Goal: Task Accomplishment & Management: Complete application form

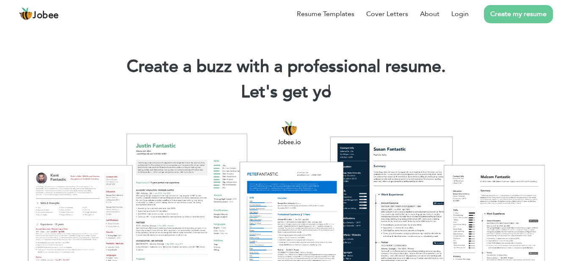
click at [519, 15] on link "Create my resume" at bounding box center [518, 14] width 69 height 18
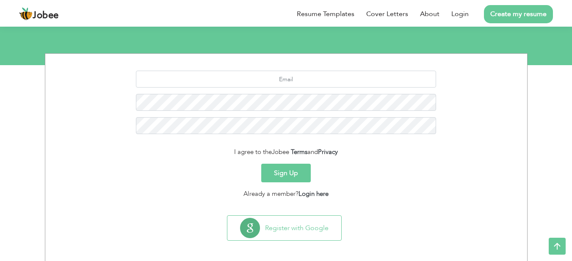
scroll to position [90, 0]
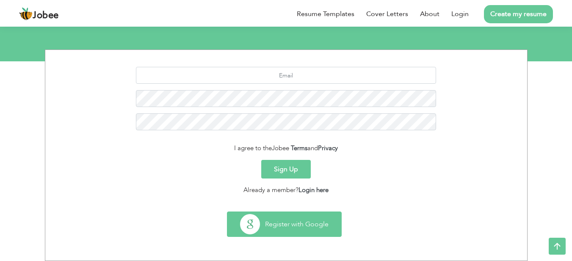
click at [278, 230] on button "Register with Google" at bounding box center [284, 224] width 114 height 25
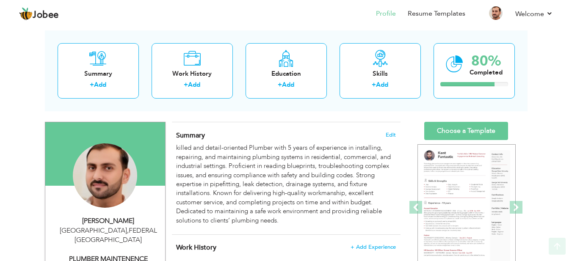
scroll to position [36, 0]
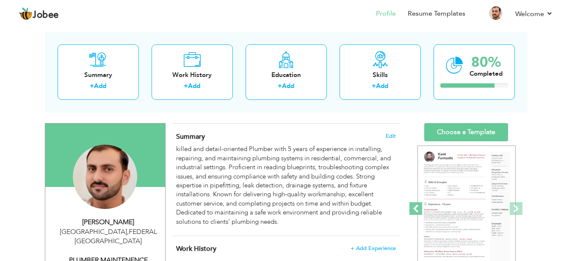
click at [416, 207] on span at bounding box center [416, 208] width 13 height 13
click at [515, 203] on span at bounding box center [516, 208] width 13 height 13
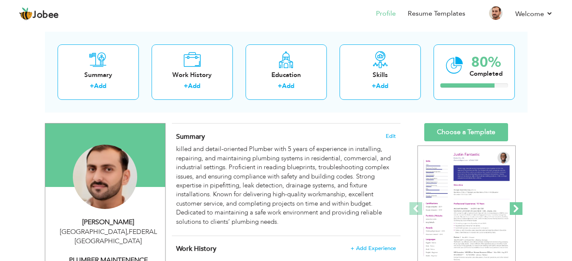
click at [515, 203] on span at bounding box center [516, 208] width 13 height 13
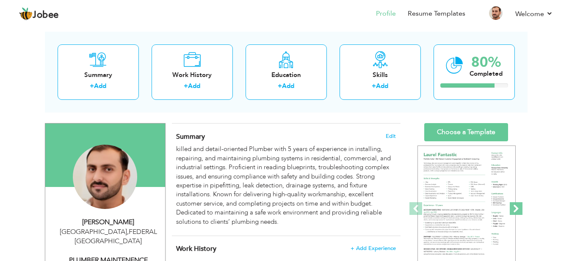
click at [515, 203] on span at bounding box center [516, 208] width 13 height 13
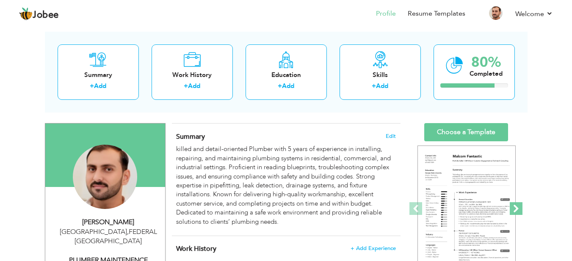
click at [515, 203] on span at bounding box center [516, 208] width 13 height 13
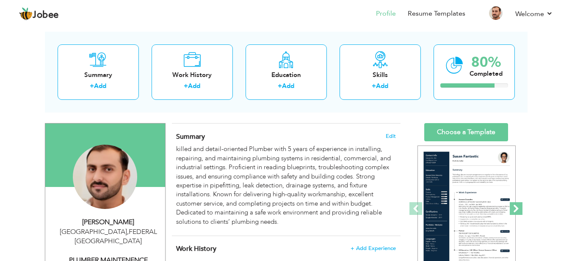
click at [518, 206] on span at bounding box center [516, 208] width 13 height 13
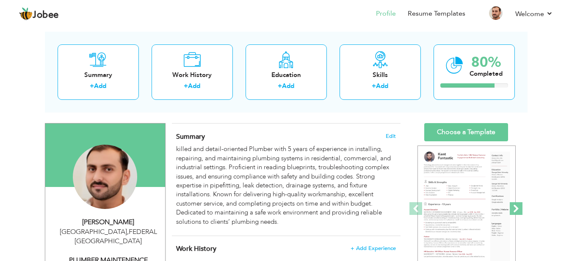
click at [518, 206] on span at bounding box center [516, 208] width 13 height 13
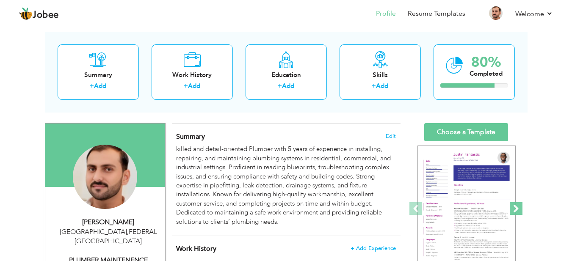
click at [518, 206] on span at bounding box center [516, 208] width 13 height 13
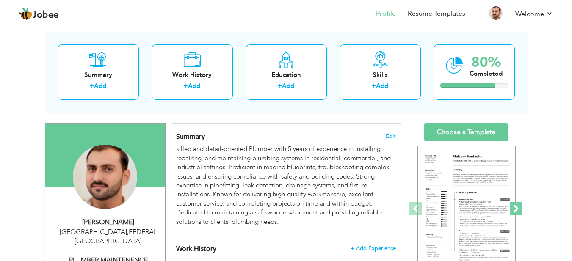
click at [518, 206] on span at bounding box center [516, 208] width 13 height 13
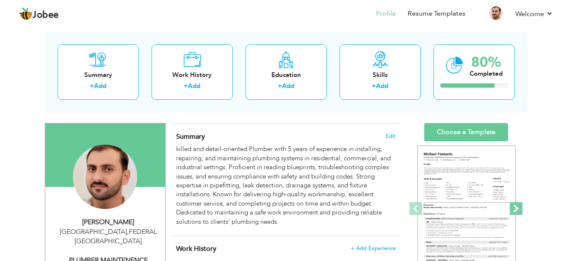
click at [515, 206] on span at bounding box center [516, 208] width 13 height 13
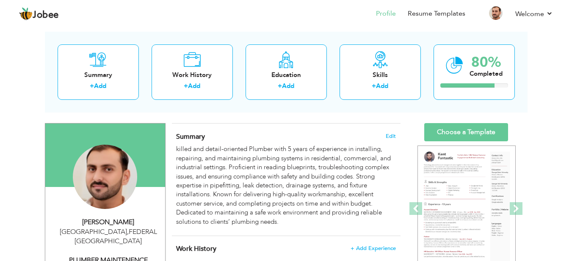
click at [144, 178] on div "Change Remove" at bounding box center [105, 181] width 107 height 73
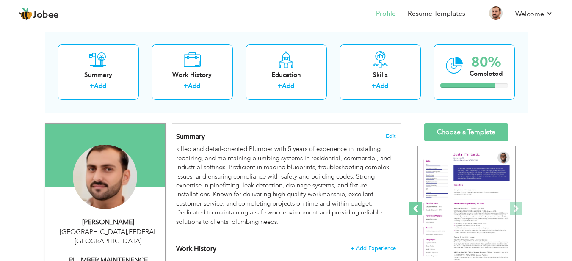
click at [413, 208] on span at bounding box center [416, 208] width 13 height 13
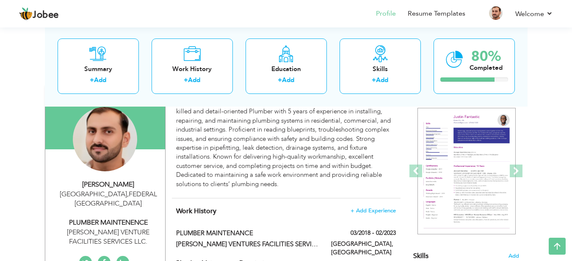
scroll to position [75, 0]
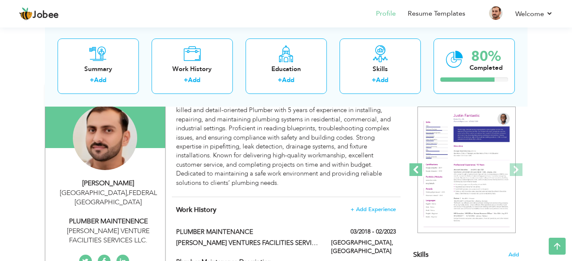
click at [416, 171] on span at bounding box center [416, 169] width 13 height 13
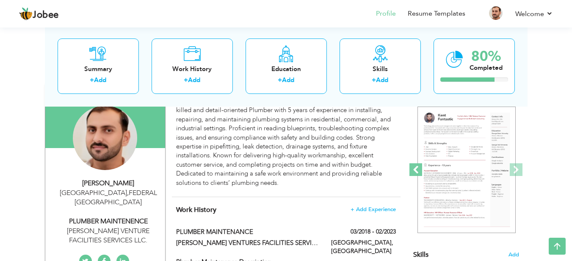
click at [416, 171] on span at bounding box center [416, 169] width 13 height 13
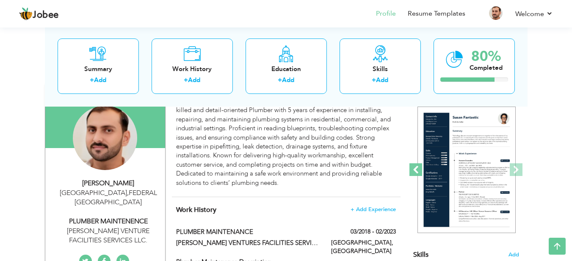
click at [416, 171] on span at bounding box center [416, 169] width 13 height 13
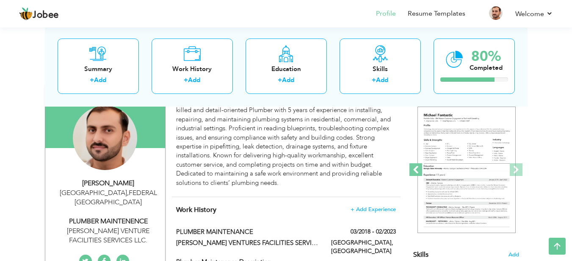
click at [416, 171] on span at bounding box center [416, 169] width 13 height 13
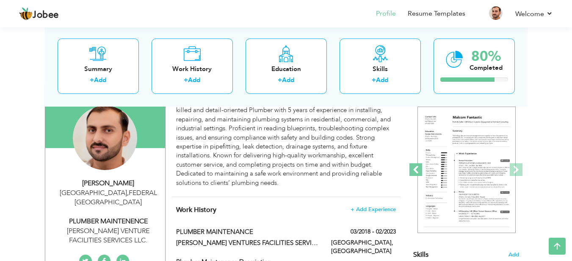
click at [416, 171] on span at bounding box center [416, 169] width 13 height 13
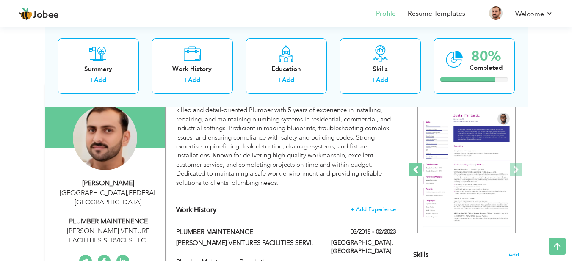
click at [416, 171] on span at bounding box center [416, 169] width 13 height 13
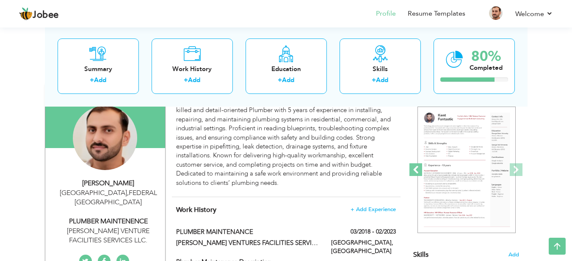
click at [416, 171] on span at bounding box center [416, 169] width 13 height 13
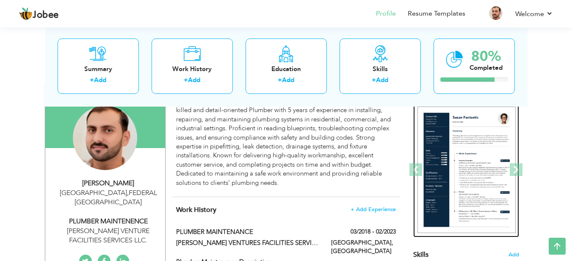
click at [478, 136] on img at bounding box center [467, 170] width 98 height 127
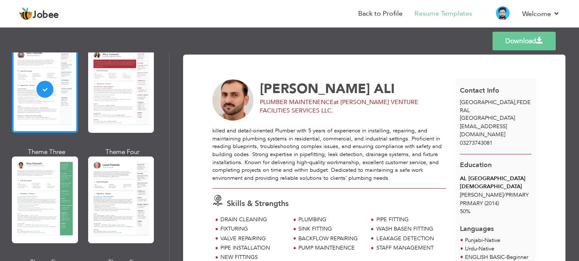
click at [43, 88] on div at bounding box center [45, 89] width 66 height 87
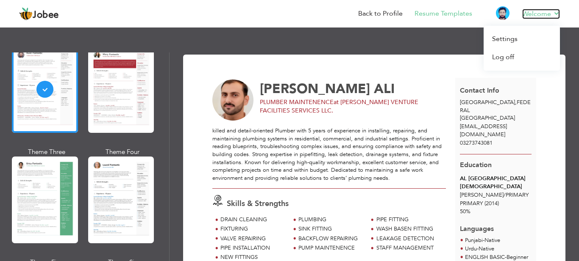
click at [549, 14] on link "Welcome" at bounding box center [541, 14] width 38 height 10
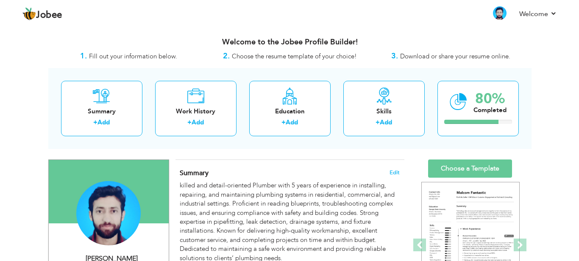
scroll to position [75, 0]
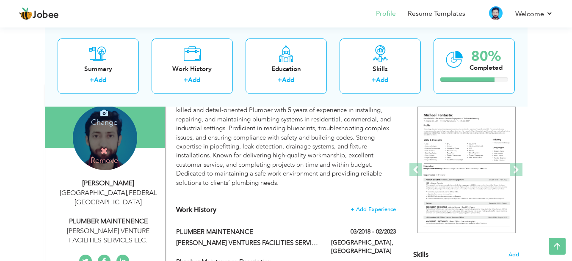
click at [104, 134] on div "Change Remove" at bounding box center [105, 138] width 64 height 64
click at [103, 111] on icon at bounding box center [104, 113] width 8 height 8
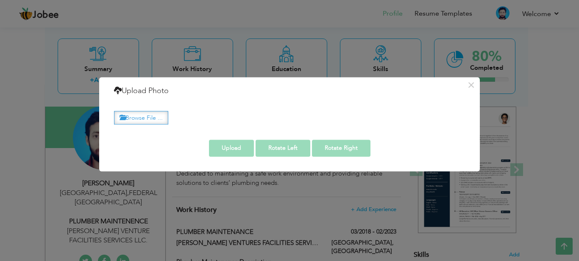
click at [145, 114] on label "Browse File ..." at bounding box center [141, 117] width 54 height 13
click at [0, 0] on input "Browse File ..." at bounding box center [0, 0] width 0 height 0
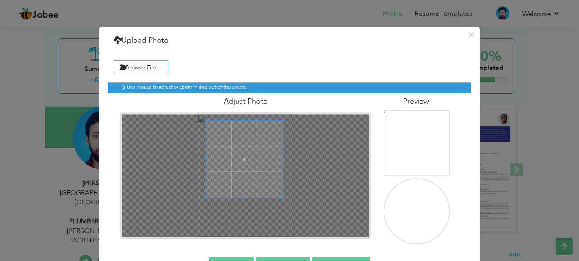
click at [240, 158] on span at bounding box center [244, 159] width 77 height 77
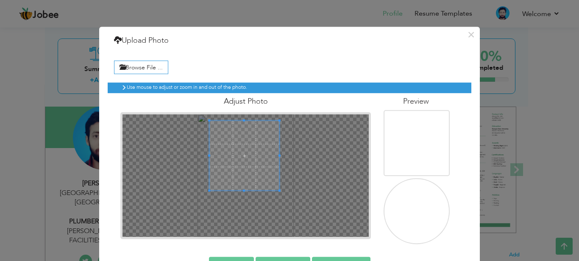
click at [243, 191] on div at bounding box center [244, 156] width 70 height 70
click at [242, 144] on span at bounding box center [246, 160] width 70 height 70
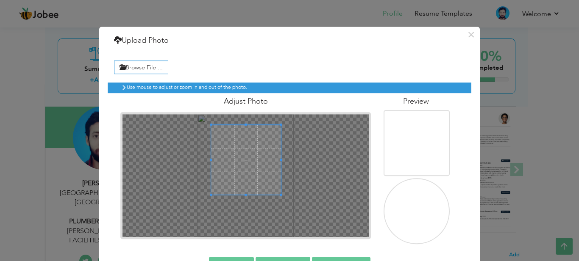
scroll to position [28, 0]
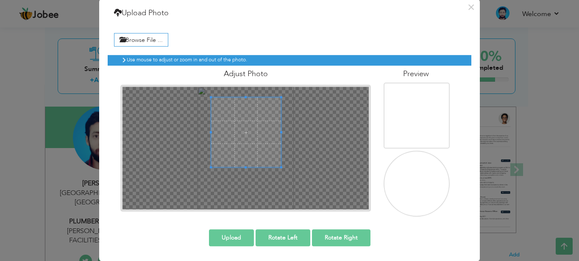
click at [230, 235] on button "Upload" at bounding box center [231, 238] width 45 height 17
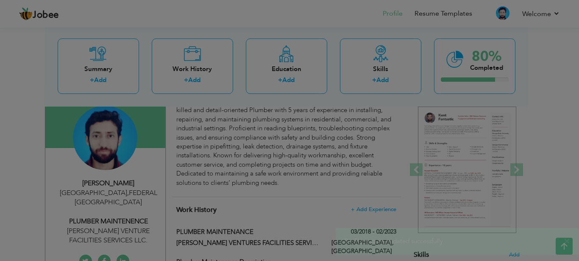
scroll to position [0, 0]
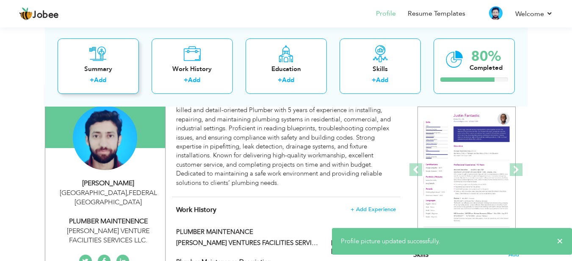
click at [106, 78] on link "Add" at bounding box center [100, 80] width 12 height 8
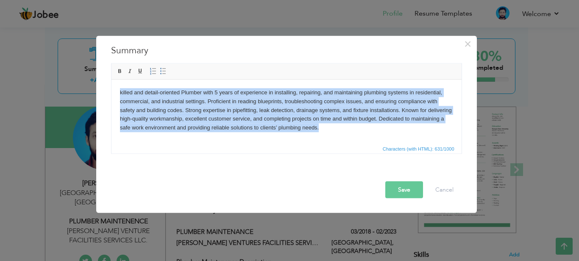
drag, startPoint x: 119, startPoint y: 91, endPoint x: 330, endPoint y: 142, distance: 216.9
click at [330, 141] on html "killed and detail-oriented Plumber with 5 years of experience in installing, re…" at bounding box center [286, 110] width 350 height 61
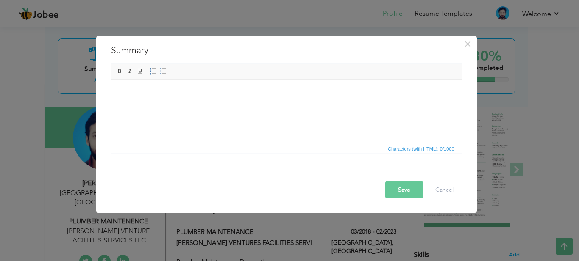
click at [199, 102] on html at bounding box center [286, 93] width 350 height 26
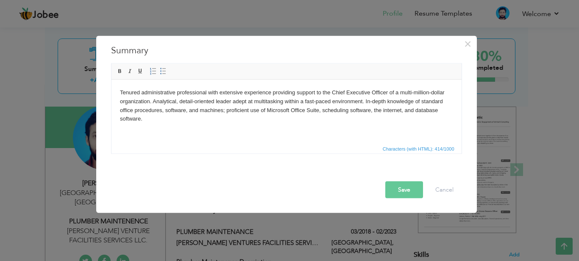
click at [408, 188] on button "Save" at bounding box center [404, 189] width 38 height 17
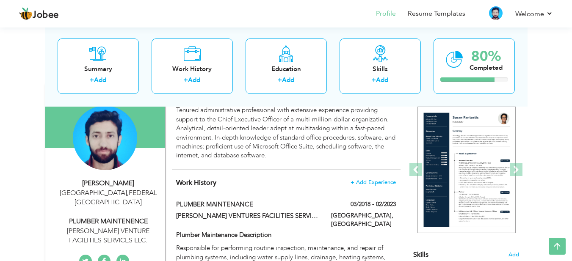
click at [108, 182] on div "SHAHBAZ ALI" at bounding box center [109, 184] width 114 height 10
type input "SHAHBAZ"
type input "ALI"
type input "03273743081"
select select "number:166"
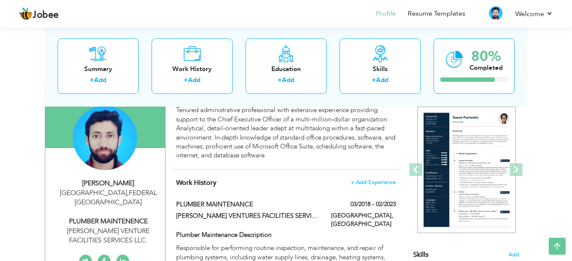
type input "FEDERAL"
type input "ISLAMABAD"
select select "number:7"
type input "OREAN VENTURE FACILITIES SERVICES LLC."
type input "PLUMBER MAINTENENCE"
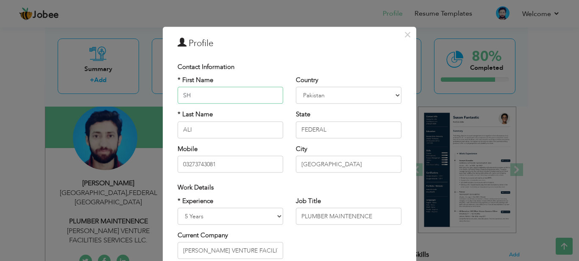
type input "S"
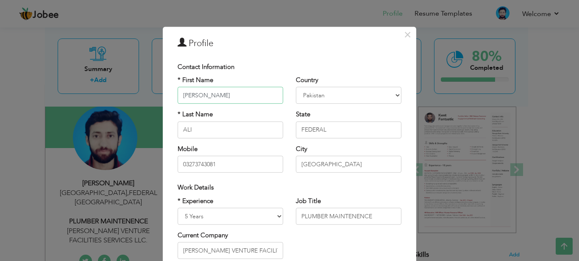
type input "AHMED"
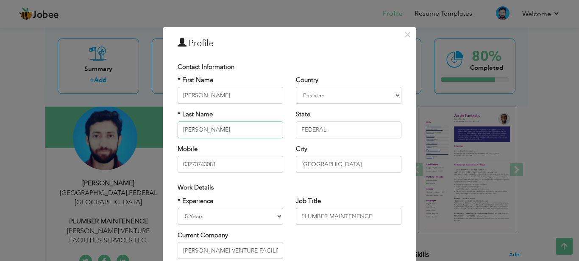
type input "RASHID"
click at [220, 164] on input "03273743081" at bounding box center [229, 164] width 105 height 17
type input "0"
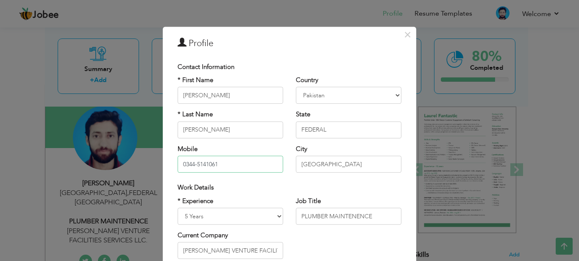
type input "0344-5141061"
click at [336, 167] on input "ISLAMABAD" at bounding box center [348, 164] width 105 height 17
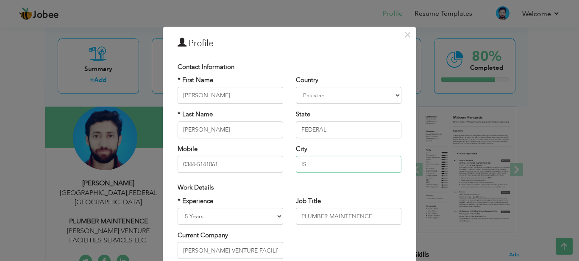
type input "I"
type input "i"
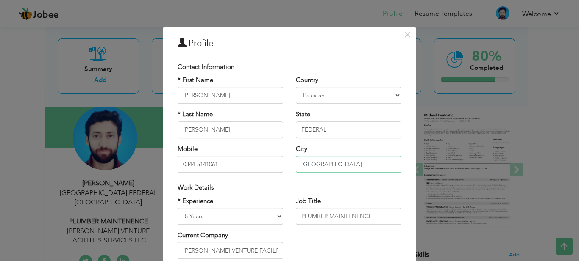
type input "Islamabad"
click at [328, 127] on input "FEDERAL" at bounding box center [348, 130] width 105 height 17
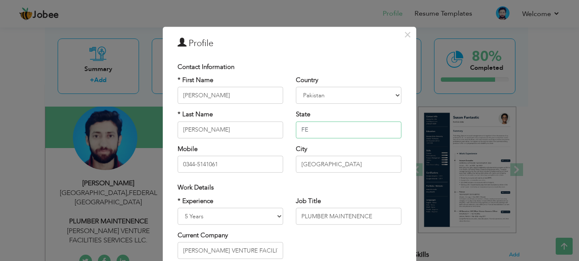
type input "F"
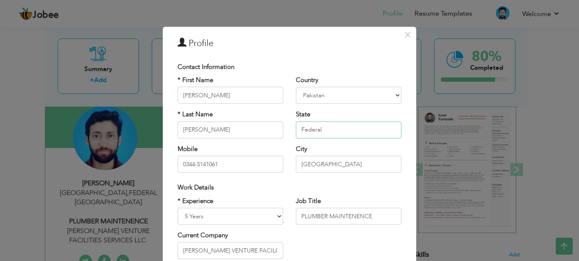
type input "Federal"
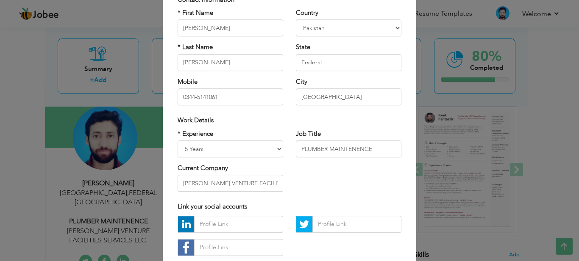
scroll to position [69, 0]
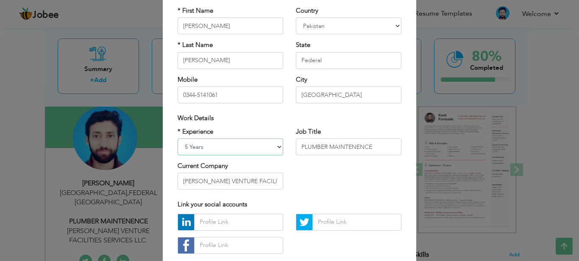
click at [222, 147] on select "Entry Level Less than 1 Year 1 Year 2 Years 3 Years 4 Years 5 Years 6 Years 7 Y…" at bounding box center [229, 146] width 105 height 17
select select "number:5"
click at [177, 138] on select "Entry Level Less than 1 Year 1 Year 2 Years 3 Years 4 Years 5 Years 6 Years 7 Y…" at bounding box center [229, 146] width 105 height 17
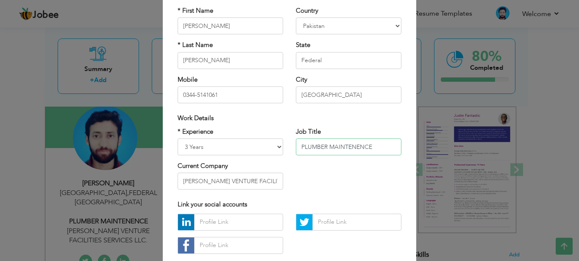
click at [380, 141] on input "PLUMBER MAINTENENCE" at bounding box center [348, 146] width 105 height 17
type input "P"
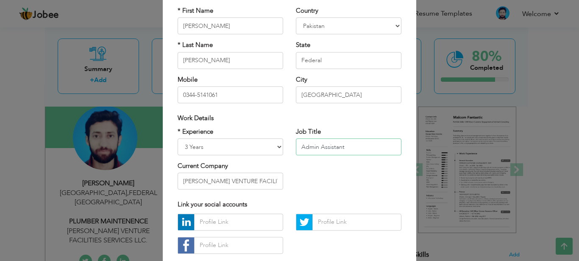
type input "Admin Assistant"
click at [274, 180] on input "OREAN VENTURE FACILITIES SERVICES LLC." at bounding box center [229, 181] width 105 height 17
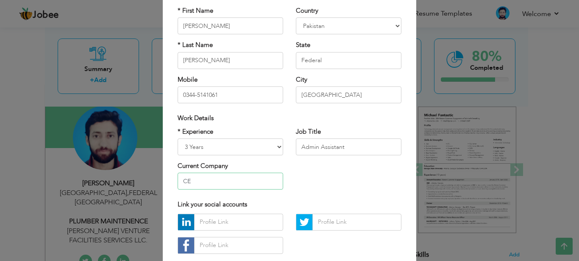
type input "C"
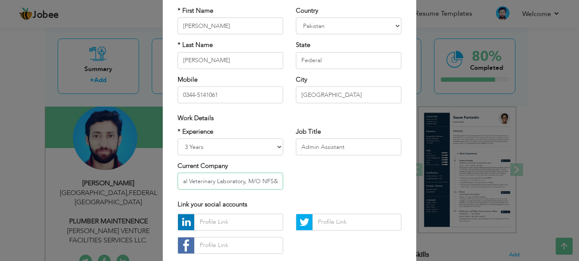
scroll to position [0, 21]
type input "National Veterinary Laboratory, M/O NFS&R"
click at [328, 178] on div "* Experience Entry Level Less than 1 Year 1 Year 2 Years 3 Years 4 Years 5 Year…" at bounding box center [289, 161] width 236 height 69
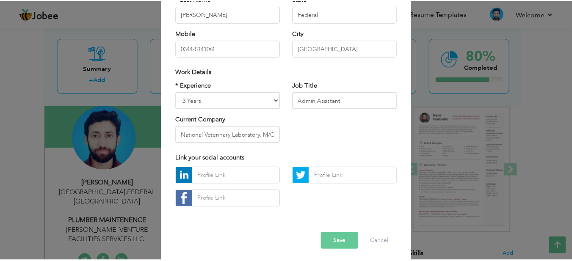
scroll to position [120, 0]
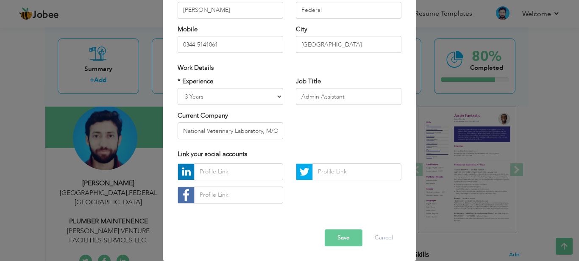
click at [334, 236] on button "Save" at bounding box center [343, 238] width 38 height 17
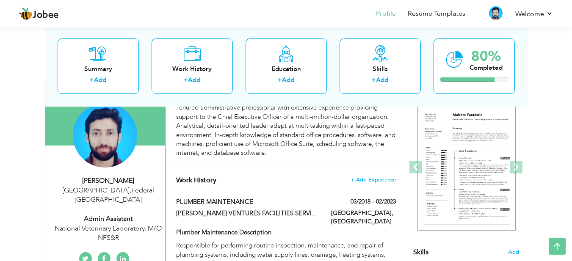
scroll to position [82, 0]
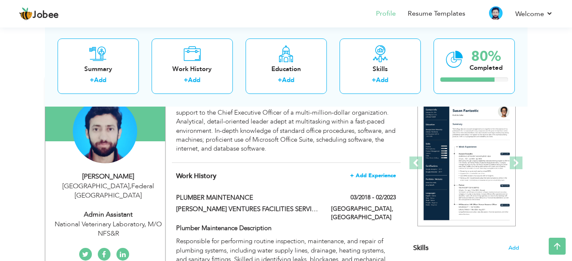
click at [376, 173] on span "+ Add Experience" at bounding box center [373, 176] width 46 height 6
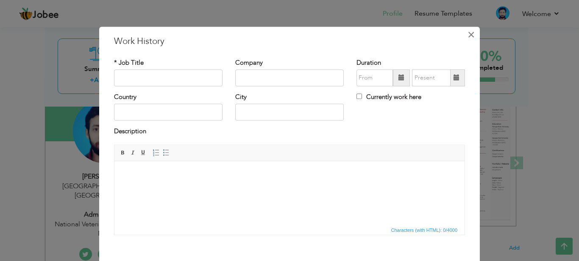
click at [467, 35] on span "×" at bounding box center [470, 34] width 7 height 15
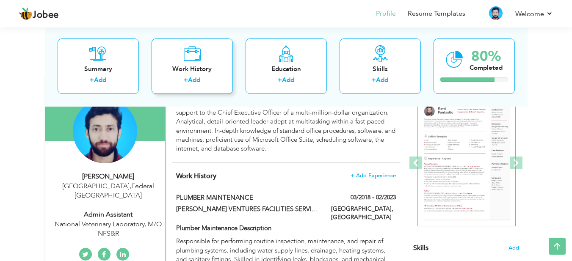
click at [186, 71] on div "Work History" at bounding box center [192, 68] width 68 height 9
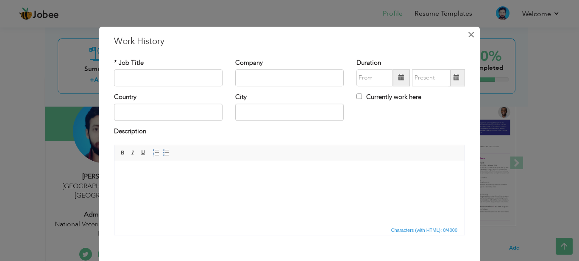
click at [468, 36] on span "×" at bounding box center [470, 34] width 7 height 15
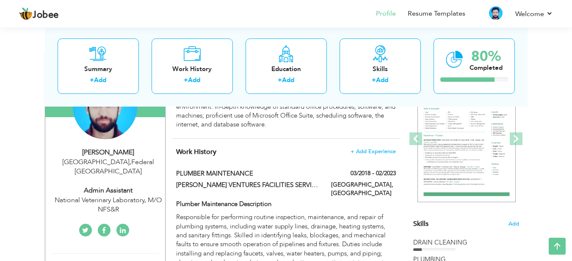
scroll to position [108, 0]
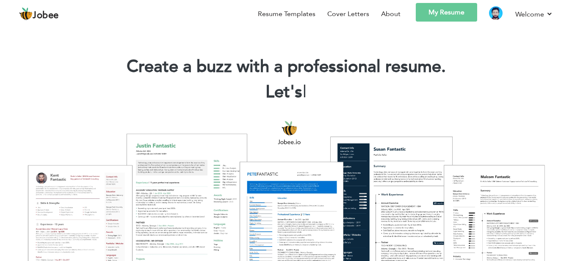
click at [451, 11] on link "My Resume" at bounding box center [446, 12] width 61 height 19
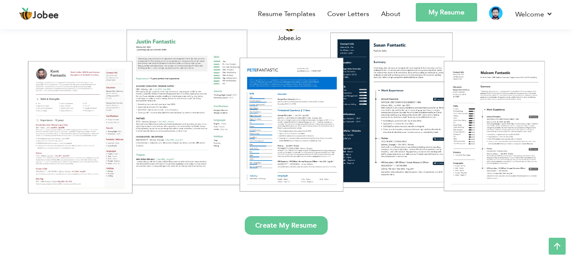
scroll to position [96, 0]
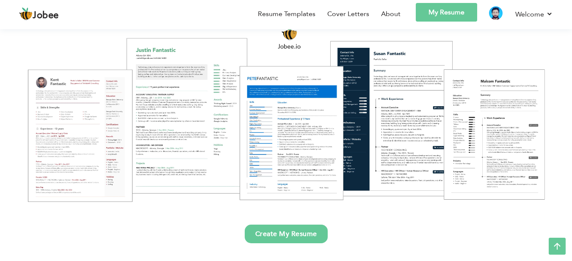
click at [286, 231] on link "Create My Resume" at bounding box center [286, 234] width 83 height 19
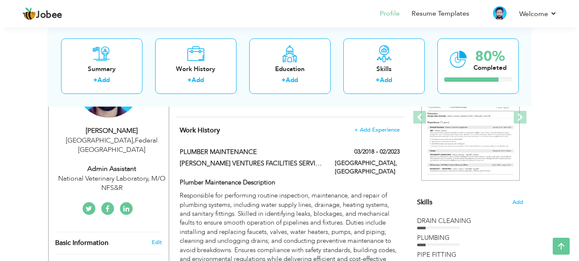
scroll to position [124, 0]
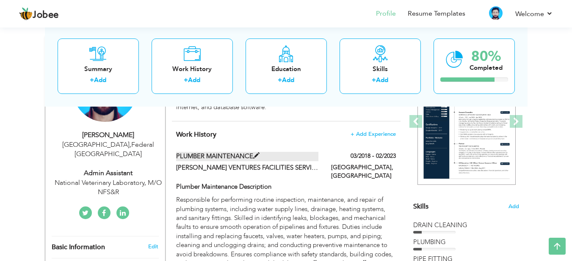
click at [258, 155] on span at bounding box center [256, 156] width 6 height 6
type input "PLUMBER MAINTENANCE"
type input "OREAN VENTURES FACILITIES SERVICE"
type input "03/2018"
type input "02/2023"
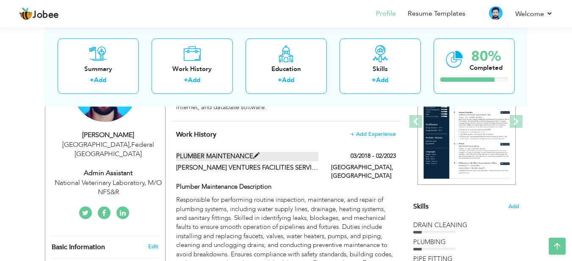
type input "UAE"
type input "ABU DHABI"
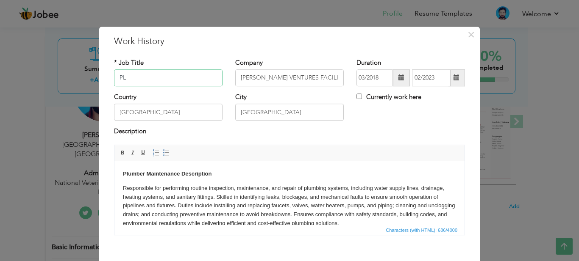
type input "P"
type input "Admin Assistant"
click at [315, 85] on input "OREAN VENTURES FACILITIES SERVICE" at bounding box center [289, 77] width 108 height 17
type input "O"
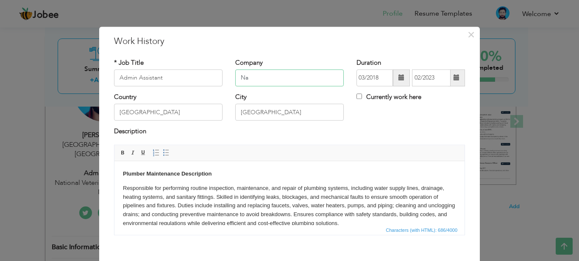
type input "N"
click at [240, 78] on input "text" at bounding box center [289, 77] width 108 height 17
paste input "National Veterinary laboratory, Ministry of NFS&R"
type input "National Veterinary laboratory, Ministry of NFS&R"
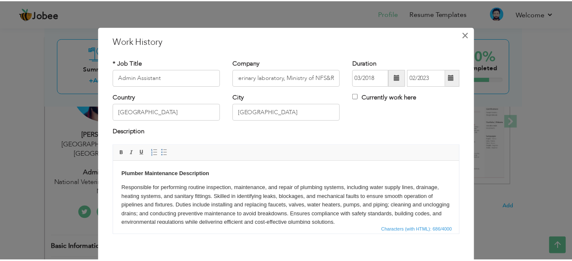
scroll to position [0, 0]
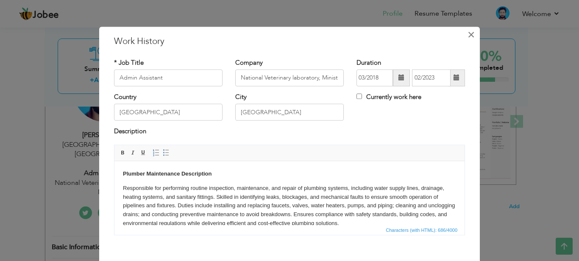
click at [467, 36] on span "×" at bounding box center [470, 34] width 7 height 15
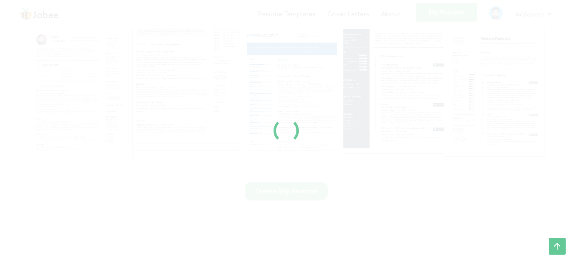
scroll to position [96, 0]
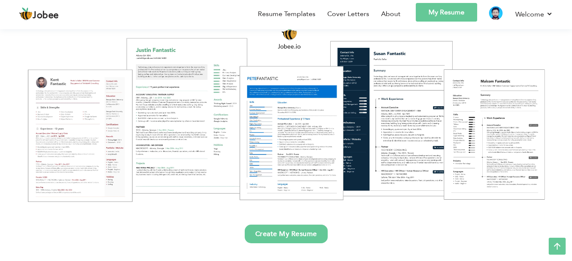
click at [296, 239] on link "Create My Resume" at bounding box center [286, 234] width 83 height 19
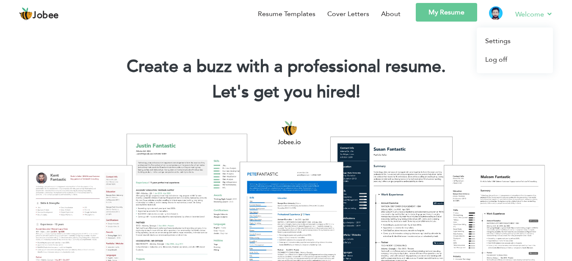
click at [544, 14] on link "Welcome" at bounding box center [534, 14] width 38 height 11
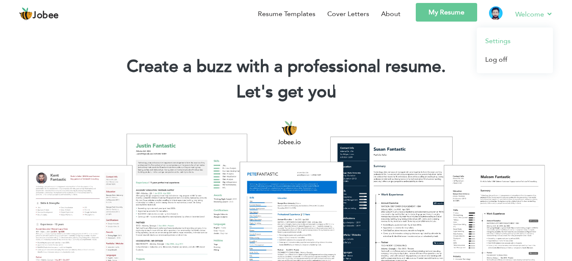
click at [494, 40] on link "Settings" at bounding box center [515, 41] width 76 height 19
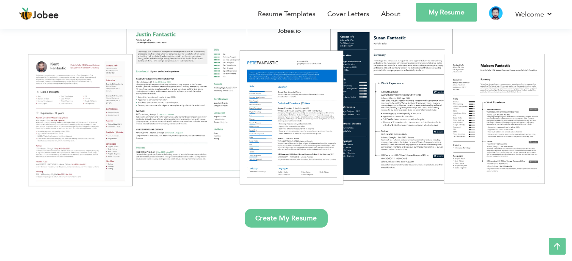
scroll to position [103, 0]
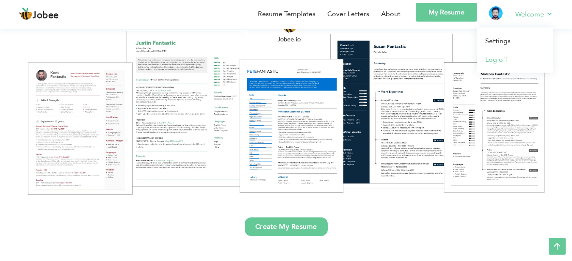
click at [492, 57] on link "Log off" at bounding box center [515, 59] width 76 height 19
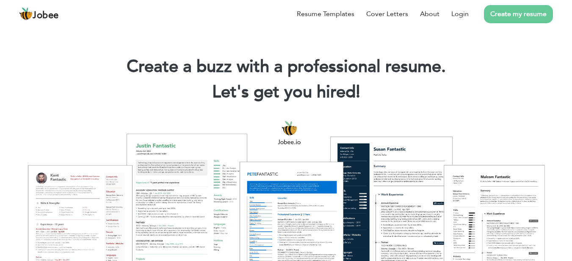
click at [529, 14] on link "Create my resume" at bounding box center [518, 14] width 69 height 18
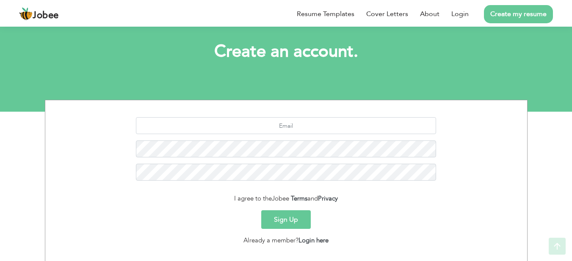
scroll to position [62, 0]
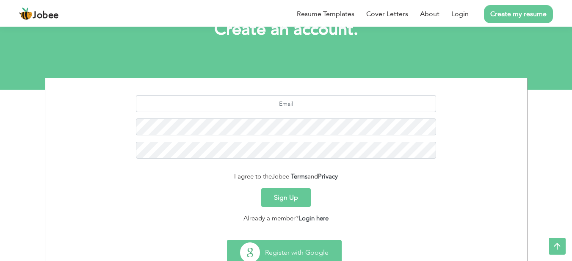
click at [294, 252] on button "Register with Google" at bounding box center [284, 253] width 114 height 25
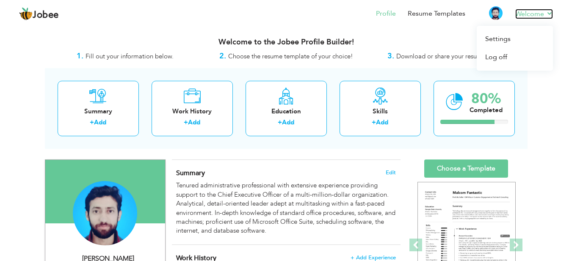
click at [538, 12] on link "Welcome" at bounding box center [534, 14] width 38 height 10
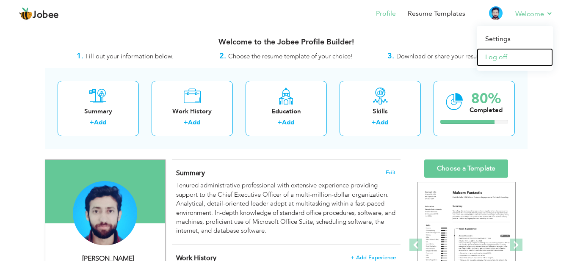
click at [501, 57] on link "Log off" at bounding box center [515, 57] width 76 height 18
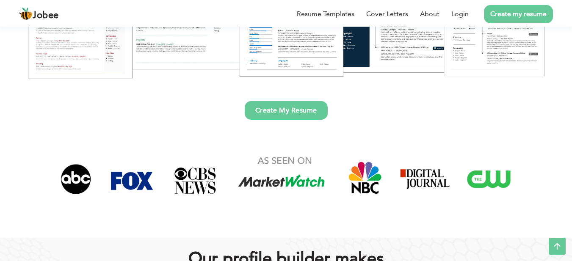
scroll to position [198, 0]
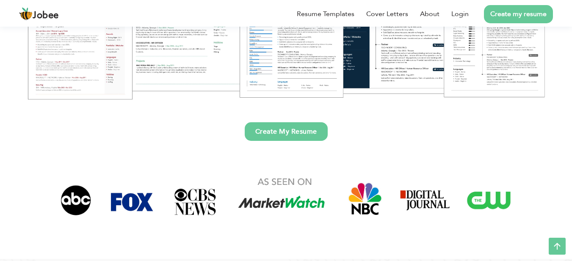
click at [291, 135] on link "Create My Resume" at bounding box center [286, 131] width 83 height 19
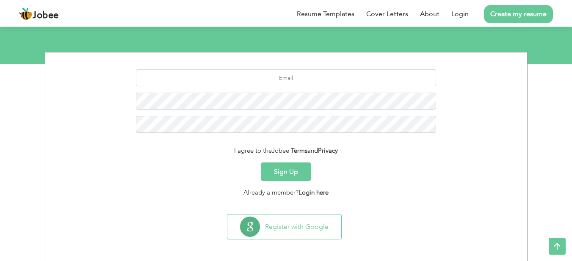
scroll to position [90, 0]
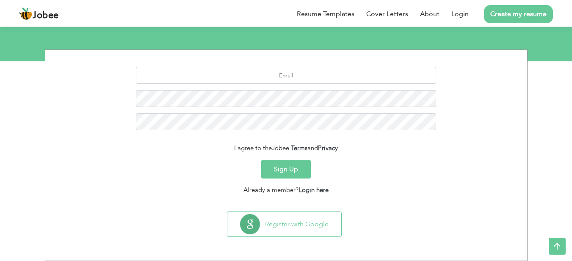
click at [282, 169] on button "Sign Up" at bounding box center [286, 169] width 50 height 19
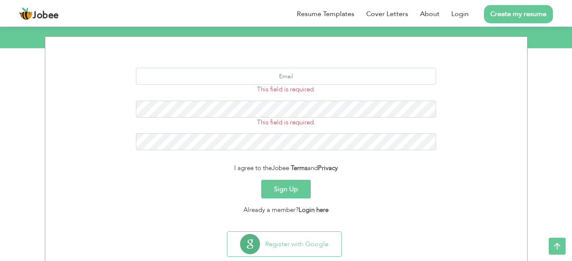
scroll to position [103, 0]
click at [280, 74] on input "text" at bounding box center [286, 76] width 300 height 17
type input "[EMAIL_ADDRESS][DOMAIN_NAME]"
click at [293, 186] on button "Sign Up" at bounding box center [286, 189] width 50 height 19
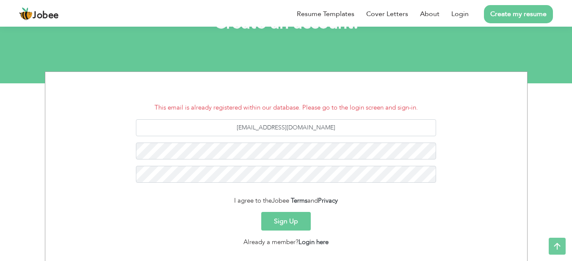
scroll to position [73, 0]
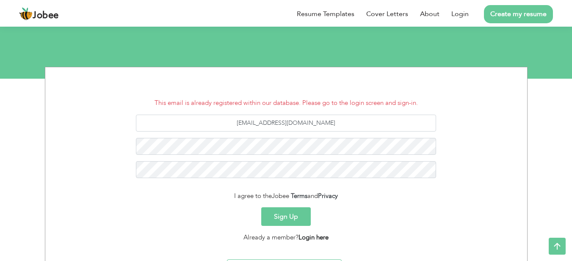
click at [315, 237] on link "Login here" at bounding box center [314, 237] width 30 height 8
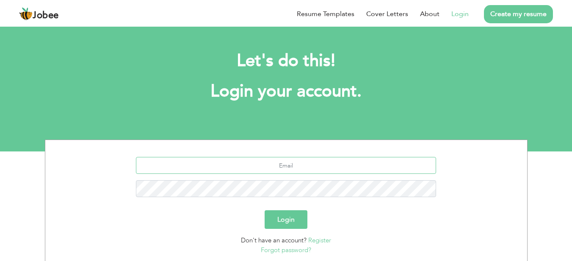
click at [286, 164] on input "text" at bounding box center [286, 165] width 300 height 17
type input "[EMAIL_ADDRESS][DOMAIN_NAME]"
click at [290, 226] on button "Login" at bounding box center [286, 220] width 43 height 19
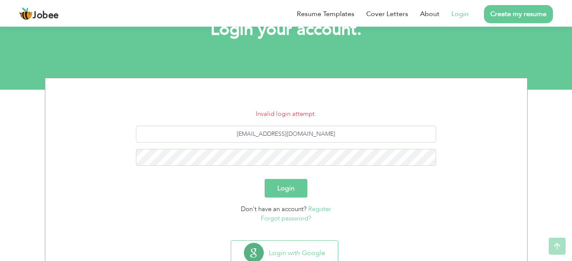
scroll to position [65, 0]
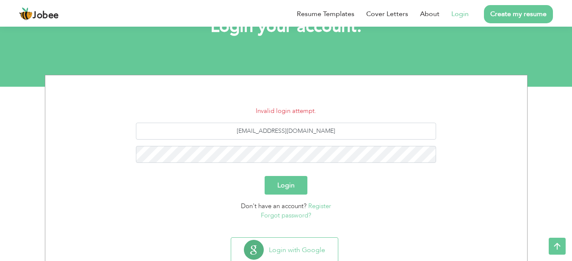
drag, startPoint x: 571, startPoint y: 151, endPoint x: 573, endPoint y: 188, distance: 36.5
click at [572, 87] on html "Jobee Resume Templates Cover Letters About Login Create my resume Let's do this…" at bounding box center [286, 11] width 572 height 152
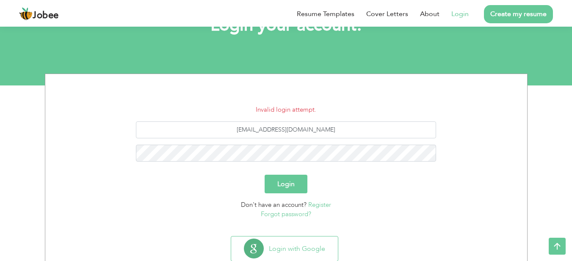
scroll to position [91, 0]
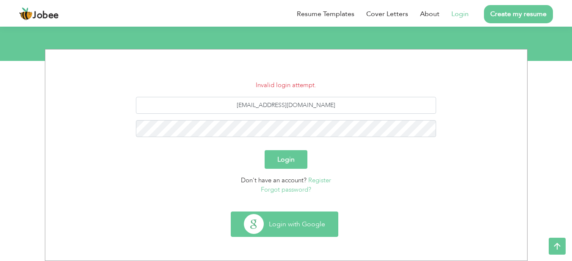
click at [285, 229] on button "Login with Google" at bounding box center [284, 224] width 107 height 25
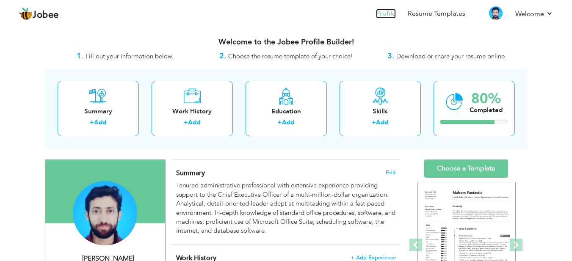
click at [386, 12] on link "Profile" at bounding box center [386, 14] width 20 height 10
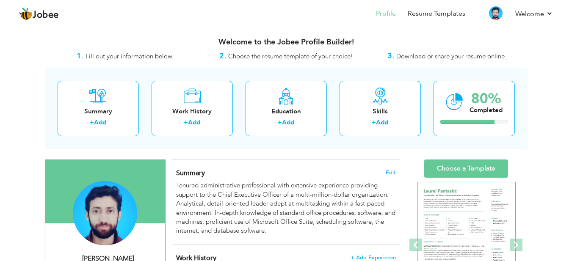
click at [527, 37] on div "Welcome to the Jobee Profile Builder!" at bounding box center [286, 40] width 483 height 21
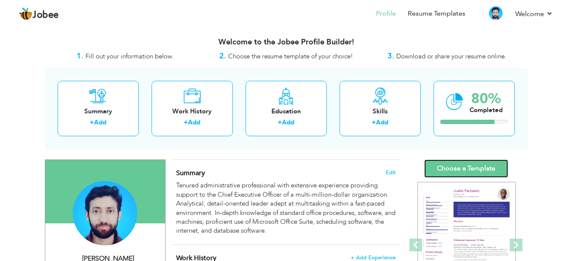
click at [458, 173] on link "Choose a Template" at bounding box center [466, 169] width 84 height 18
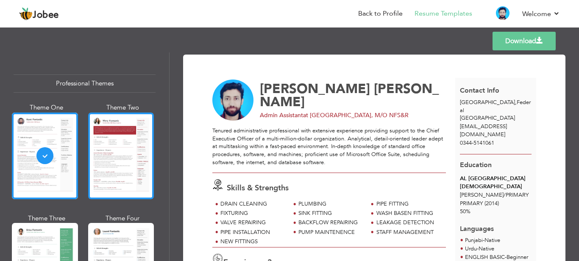
click at [113, 124] on div at bounding box center [121, 156] width 66 height 87
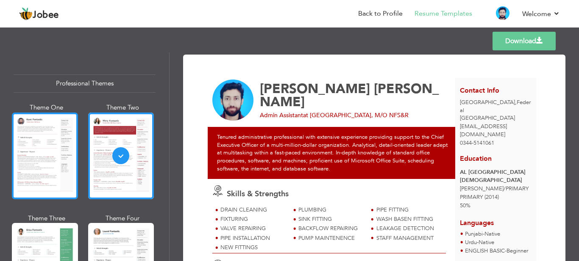
click at [42, 142] on div at bounding box center [45, 156] width 66 height 87
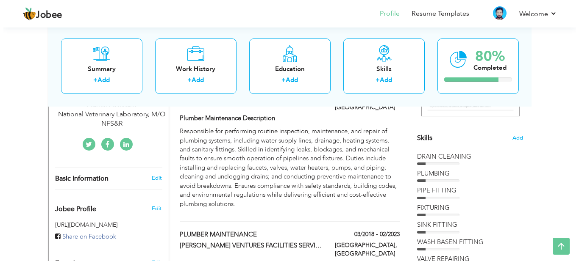
scroll to position [194, 0]
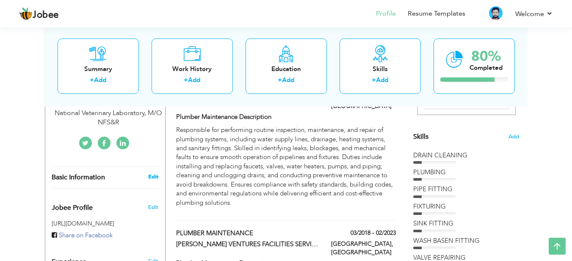
click at [156, 173] on link "Edit" at bounding box center [153, 177] width 10 height 8
type input "[PERSON_NAME]"
type input "RASHID"
type input "0344-5141061"
select select "number:166"
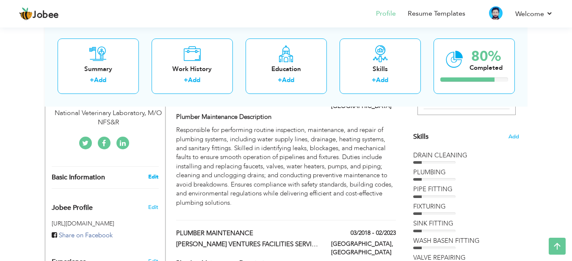
type input "Federal"
type input "[GEOGRAPHIC_DATA]"
select select "number:5"
type input "National Veterinary Laboratory, M/O NFS&R"
type input "Admin Assistant"
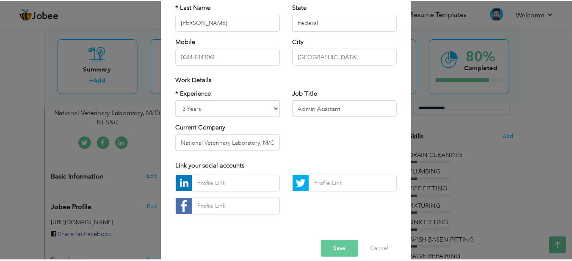
scroll to position [109, 0]
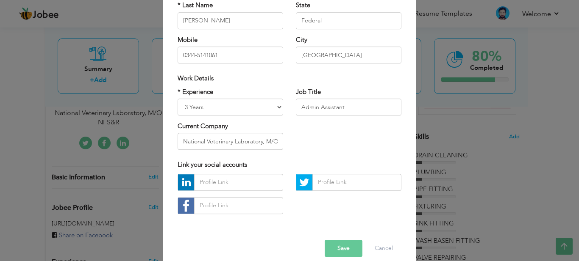
click at [340, 249] on button "Save" at bounding box center [343, 248] width 38 height 17
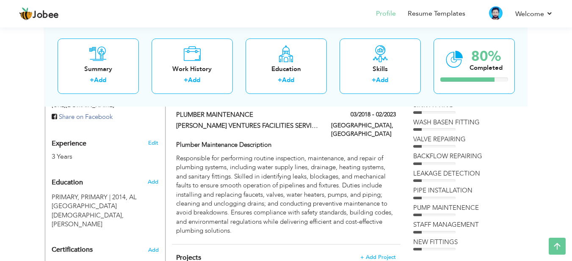
scroll to position [313, 0]
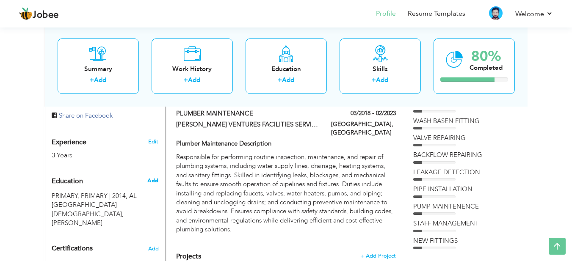
click at [151, 177] on span "Add" at bounding box center [152, 181] width 11 height 8
radio input "true"
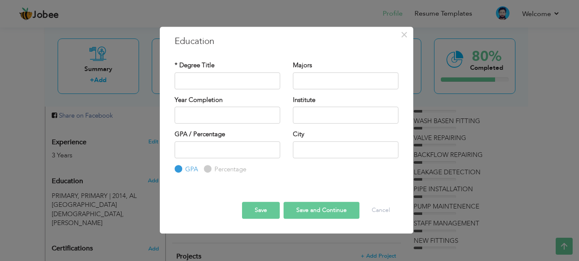
click at [207, 169] on input "Percentage" at bounding box center [207, 169] width 6 height 6
radio input "true"
click at [227, 78] on input "text" at bounding box center [226, 80] width 105 height 17
click at [205, 79] on input "text" at bounding box center [226, 80] width 105 height 17
type input "M"
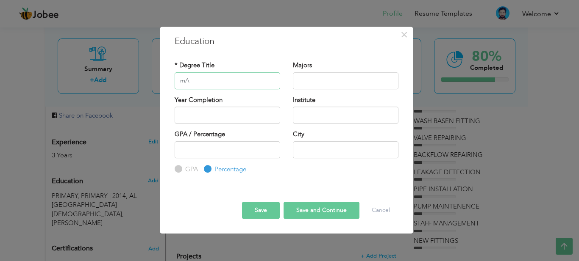
type input "m"
type input "Masters In Arts"
click at [303, 81] on input "text" at bounding box center [345, 80] width 105 height 17
type input "International Relations"
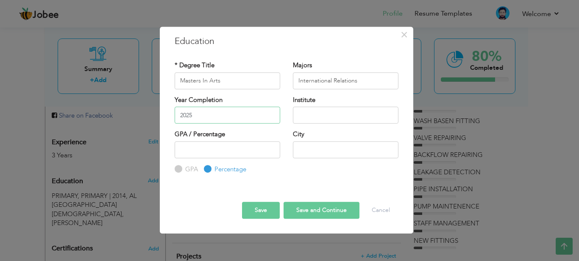
click at [197, 119] on input "2025" at bounding box center [226, 115] width 105 height 17
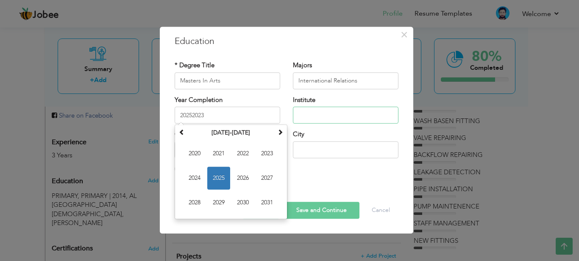
type input "2025"
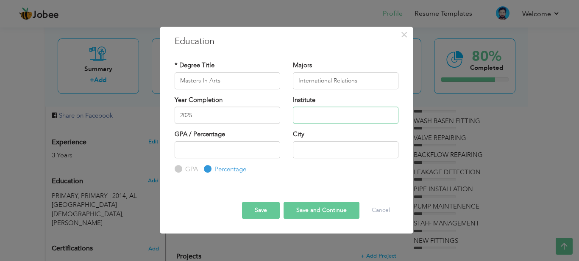
click at [316, 111] on input "text" at bounding box center [345, 115] width 105 height 17
type input "[GEOGRAPHIC_DATA]"
click at [219, 153] on input "number" at bounding box center [226, 149] width 105 height 17
type input "45"
click at [311, 151] on input "text" at bounding box center [345, 149] width 105 height 17
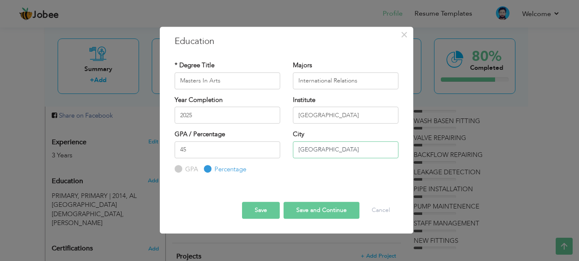
type input "[GEOGRAPHIC_DATA]"
click at [260, 208] on button "Save" at bounding box center [261, 210] width 38 height 17
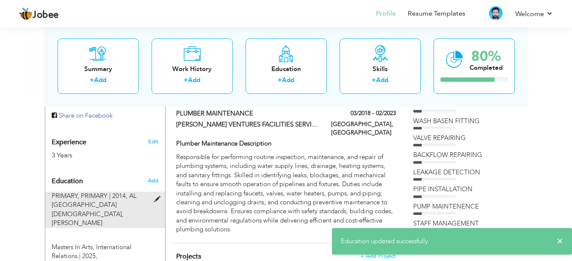
click at [159, 197] on span at bounding box center [159, 200] width 11 height 6
type input "PRIMARY"
type input "2014"
type input "AL NOOR ISLAMIC PUBLIC SCHOOL"
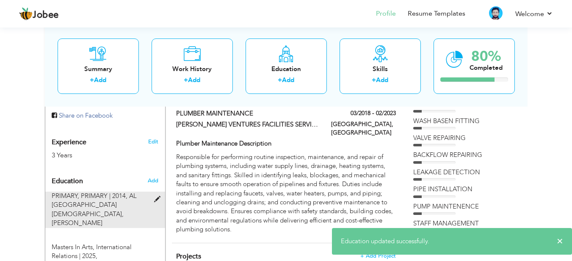
type input "50"
type input "KALAR SYEDAN RAWALPINDI"
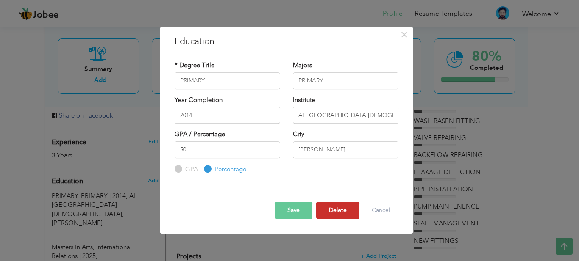
click at [334, 208] on button "Delete" at bounding box center [337, 210] width 43 height 17
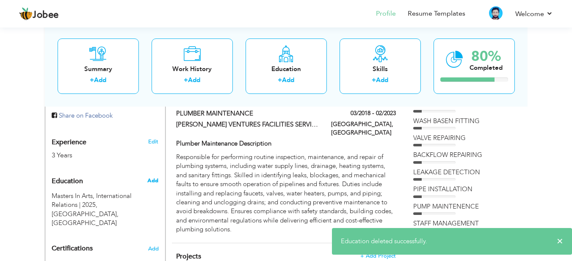
click at [152, 177] on span "Add" at bounding box center [152, 181] width 11 height 8
radio input "true"
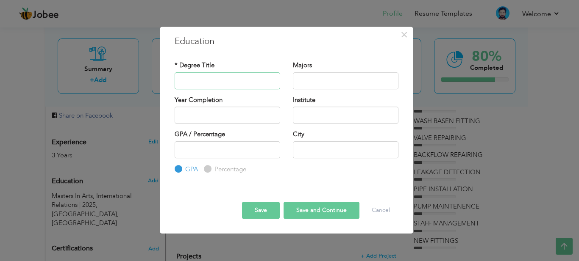
click at [203, 81] on input "text" at bounding box center [226, 80] width 105 height 17
click at [408, 38] on button "×" at bounding box center [404, 35] width 14 height 14
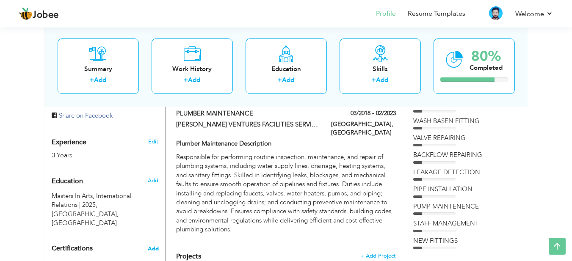
click at [154, 246] on span "Add" at bounding box center [153, 249] width 11 height 6
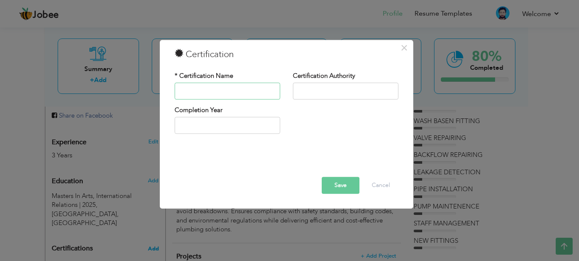
type input "N"
type input "M"
type input "Material Based"
click at [319, 97] on input "text" at bounding box center [345, 91] width 105 height 17
type input "NUST"
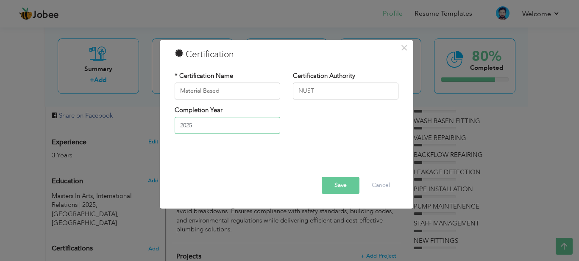
click at [203, 129] on input "2025" at bounding box center [226, 125] width 105 height 17
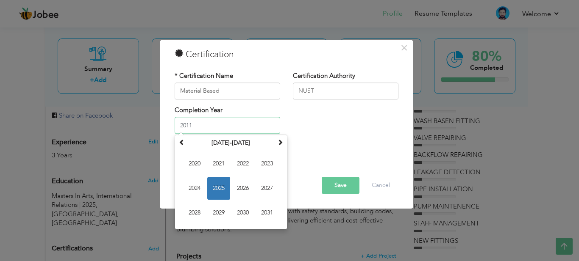
type input "2011"
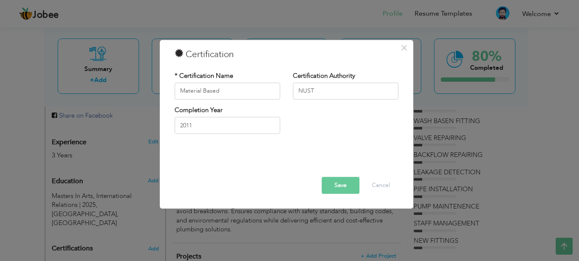
click at [296, 125] on div "Completion Year 2011" at bounding box center [286, 123] width 236 height 34
click at [332, 187] on button "Save" at bounding box center [340, 185] width 38 height 17
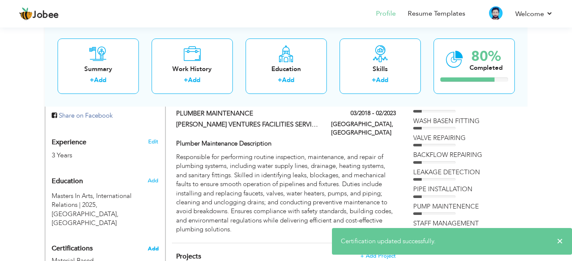
click at [151, 246] on span "Add" at bounding box center [153, 249] width 11 height 6
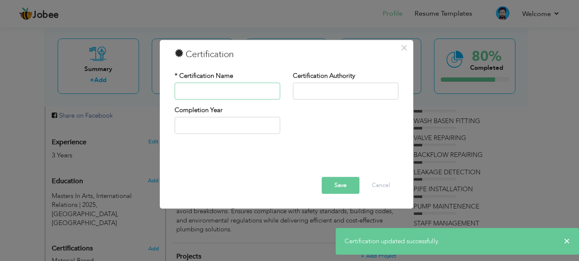
click at [189, 89] on input "text" at bounding box center [226, 91] width 105 height 17
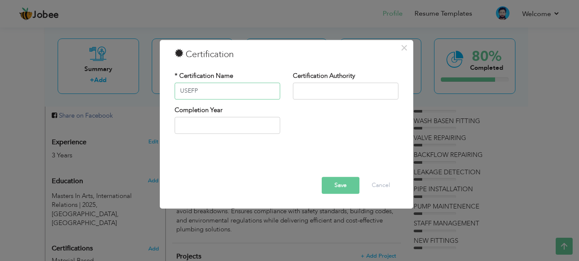
type input "USEFP"
click at [315, 89] on input "text" at bounding box center [345, 91] width 105 height 17
type input "USEFP"
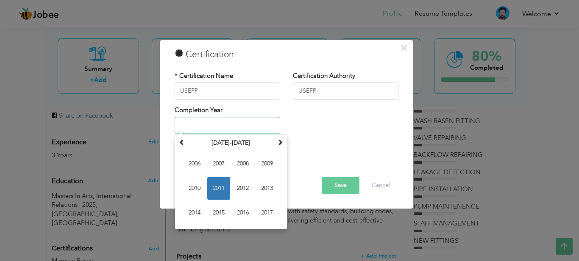
click at [199, 125] on input "text" at bounding box center [226, 125] width 105 height 17
type input "2013"
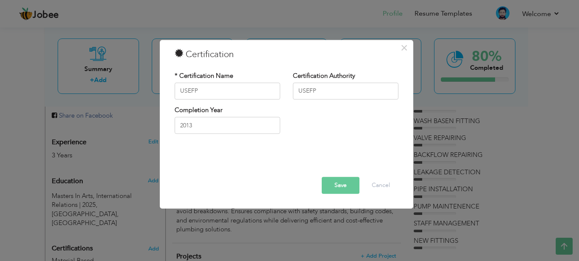
click at [327, 127] on div "Completion Year 2013" at bounding box center [286, 123] width 236 height 34
click at [337, 186] on button "Save" at bounding box center [340, 185] width 38 height 17
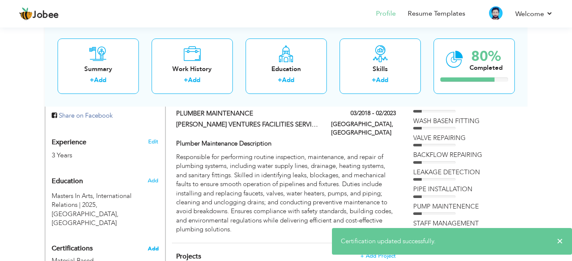
click at [153, 246] on span "Add" at bounding box center [153, 249] width 11 height 6
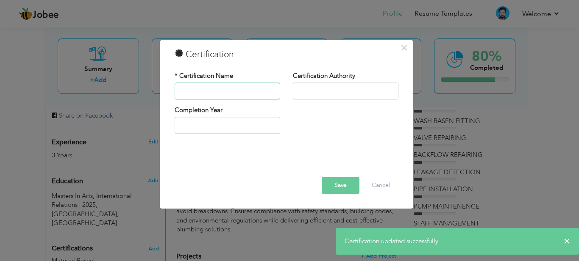
click at [197, 89] on input "text" at bounding box center [226, 91] width 105 height 17
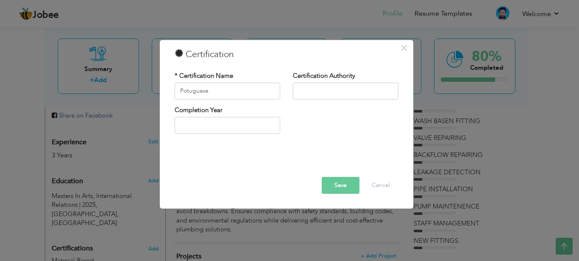
click at [249, 68] on div "* Certification Name Potuguase Certification Authority" at bounding box center [286, 106] width 236 height 82
click at [201, 92] on input "Potuguase" at bounding box center [226, 91] width 105 height 17
click at [187, 90] on input "Portuguese" at bounding box center [226, 91] width 105 height 17
click at [241, 93] on input "Portuguese" at bounding box center [226, 91] width 105 height 17
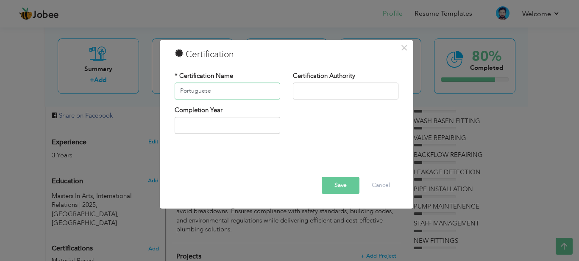
click at [241, 93] on input "Portuguese" at bounding box center [226, 91] width 105 height 17
type input "Portuguese Language"
click at [319, 97] on input "text" at bounding box center [345, 91] width 105 height 17
type input "Embassy Of [GEOGRAPHIC_DATA]"
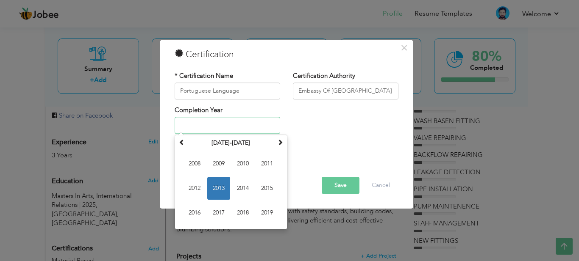
click at [204, 122] on input "text" at bounding box center [226, 125] width 105 height 17
type input "2013"
click at [309, 148] on div "Save Delete Cancel" at bounding box center [286, 173] width 236 height 53
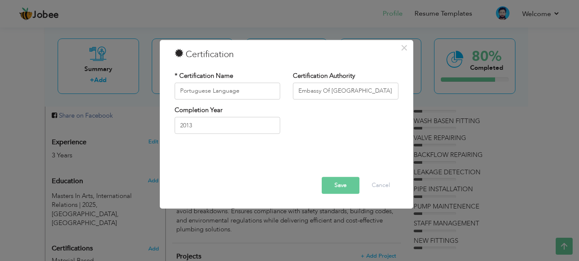
click at [338, 187] on button "Save" at bounding box center [340, 185] width 38 height 17
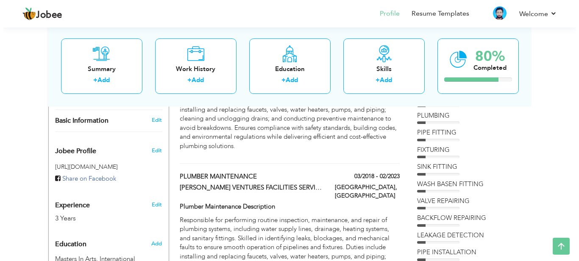
scroll to position [246, 0]
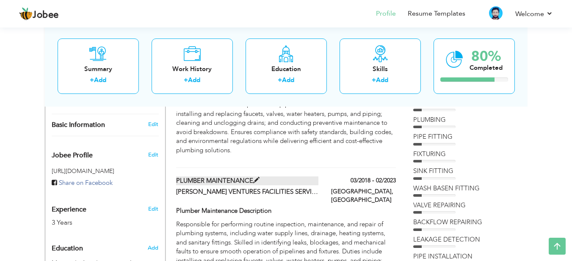
click at [256, 177] on span at bounding box center [256, 180] width 6 height 6
type input "PLUMBER MAINTENANCE"
type input "OREAN VENTURES FACILITIES SERVICE"
type input "03/2018"
type input "02/2023"
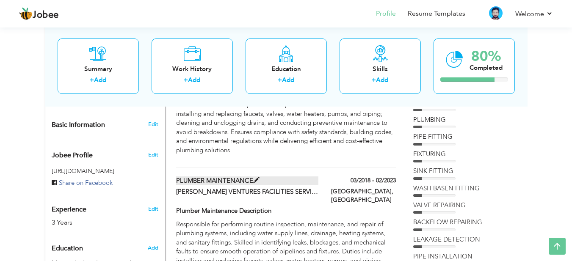
type input "UAE"
type input "ABU DHABI"
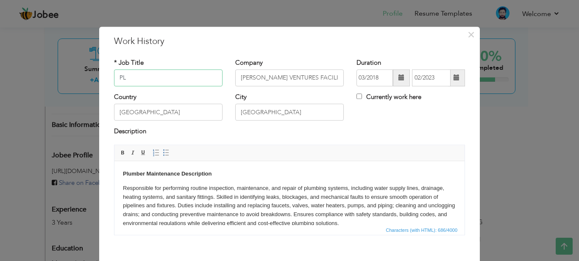
type input "P"
type input "Admin Assistant"
click at [311, 76] on input "OREAN VENTURES FACILITIES SERVICE" at bounding box center [289, 77] width 108 height 17
type input "O"
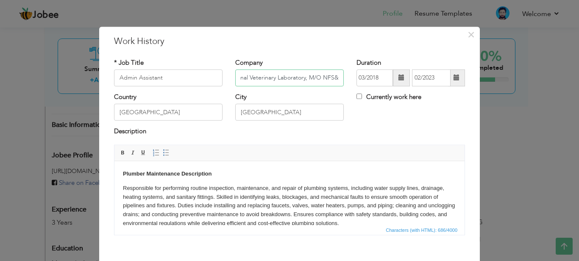
scroll to position [0, 18]
type input "National Veterinary Laboratory, M/O NFS&R"
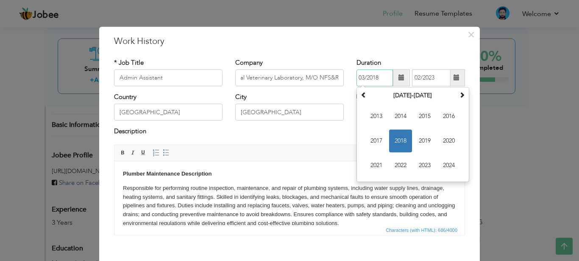
click at [358, 81] on input "03/2018" at bounding box center [374, 77] width 36 height 17
click at [361, 77] on input "03/2018" at bounding box center [374, 77] width 36 height 17
type input "03/2022"
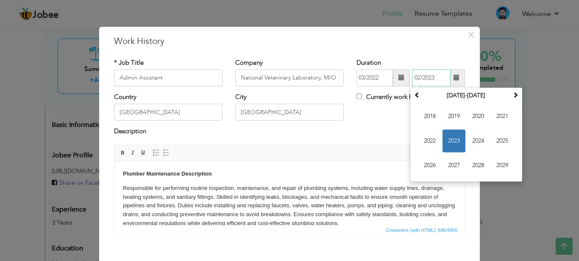
click at [416, 78] on input "02/2023" at bounding box center [431, 77] width 39 height 17
click at [433, 78] on input "06/2023" at bounding box center [431, 77] width 39 height 17
type input "06/2025"
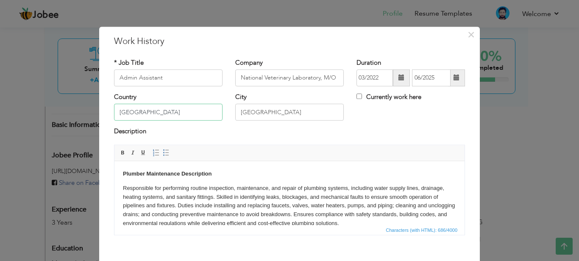
click at [133, 113] on input "UAE" at bounding box center [168, 112] width 108 height 17
type input "U"
type input "p"
type input "[GEOGRAPHIC_DATA]"
click at [273, 111] on input "ABU DHABI" at bounding box center [289, 112] width 108 height 17
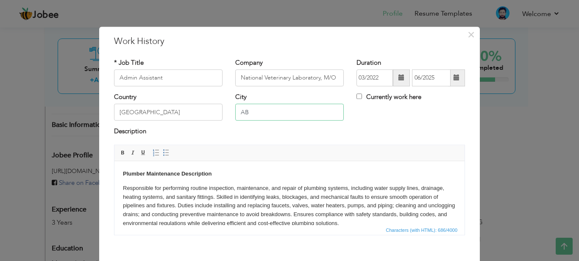
type input "A"
type input "[GEOGRAPHIC_DATA]"
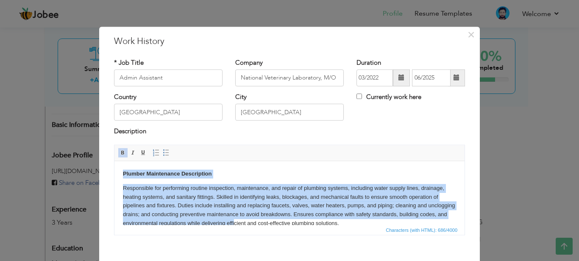
scroll to position [12, 0]
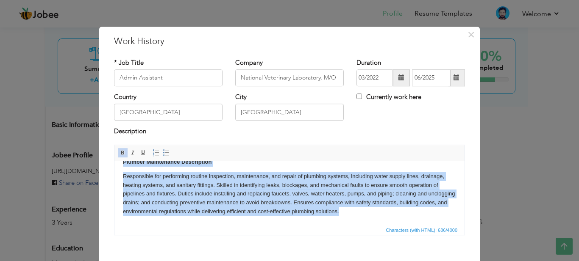
drag, startPoint x: 120, startPoint y: 172, endPoint x: 401, endPoint y: 224, distance: 285.6
click at [401, 224] on html "Plumber Maintenance Description Responsible for performing routine inspection, …" at bounding box center [289, 186] width 350 height 75
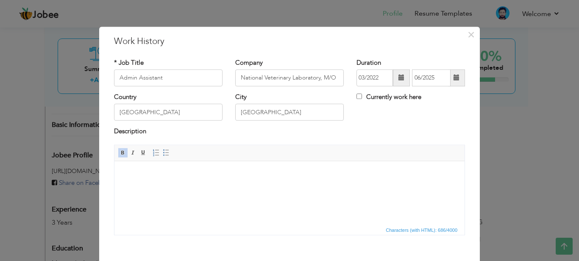
scroll to position [0, 0]
click at [151, 182] on html at bounding box center [289, 174] width 350 height 26
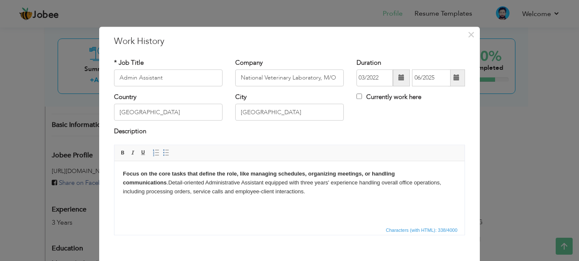
click at [150, 179] on strong "Focus on the core tasks that define the role, like managing schedules, organizi…" at bounding box center [258, 177] width 271 height 15
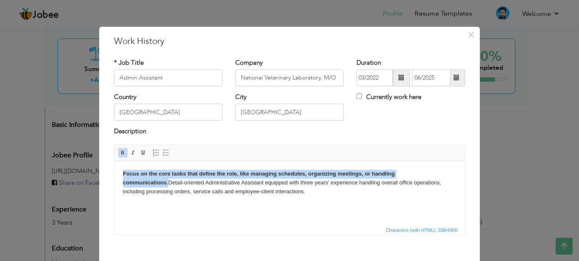
drag, startPoint x: 123, startPoint y: 169, endPoint x: 167, endPoint y: 186, distance: 47.4
click at [167, 186] on p "Focus on the core tasks that define the role, like managing schedules, organizi…" at bounding box center [289, 182] width 333 height 26
click at [119, 150] on span at bounding box center [122, 153] width 7 height 7
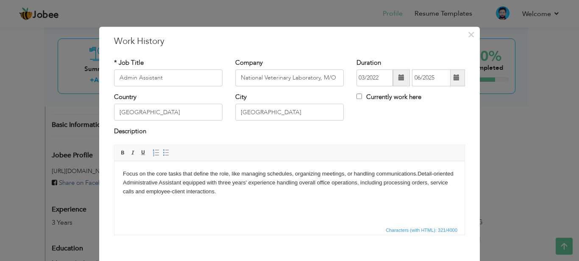
click at [115, 178] on html "Focus on the core tasks that define the role, like managing schedules, organizi…" at bounding box center [289, 182] width 350 height 43
click at [233, 195] on p "Focus on the core tasks that define the role, like managing schedules, organizi…" at bounding box center [289, 182] width 333 height 26
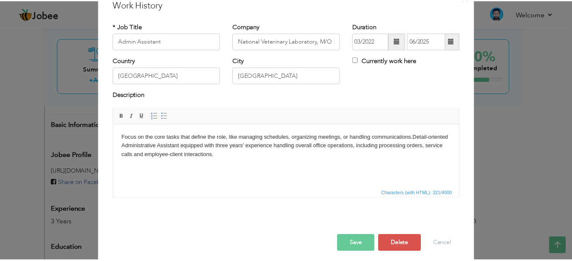
scroll to position [43, 0]
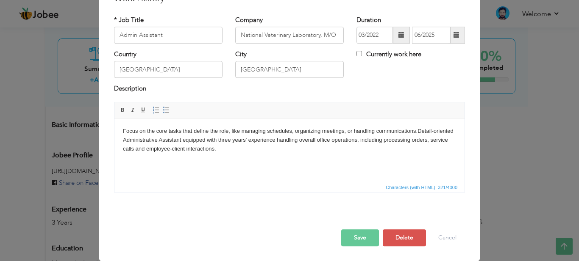
click at [368, 235] on button "Save" at bounding box center [360, 238] width 38 height 17
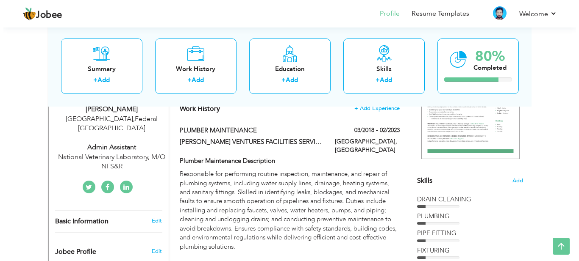
scroll to position [144, 0]
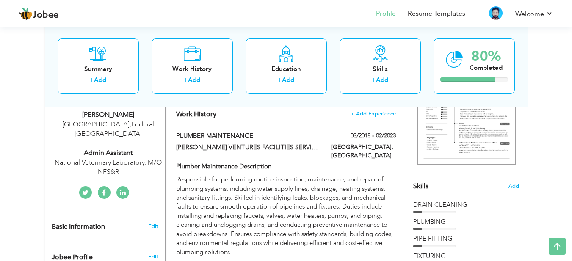
drag, startPoint x: 183, startPoint y: 135, endPoint x: 175, endPoint y: 135, distance: 8.5
click at [175, 135] on div "PLUMBER MAINTENANCE" at bounding box center [247, 137] width 155 height 11
type input "PLUMBER MAINTENANCE"
type input "OREAN VENTURES FACILITIES SERVICE"
type input "03/2018"
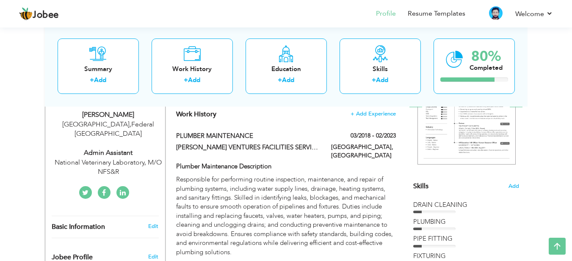
type input "02/2023"
type input "UAE"
type input "ABU DHABI"
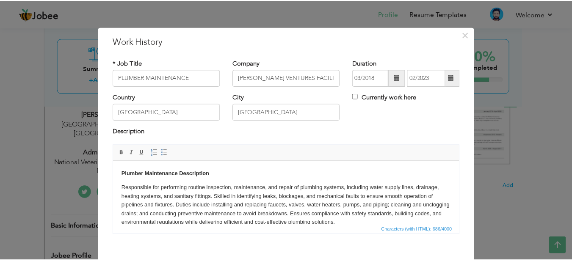
scroll to position [43, 0]
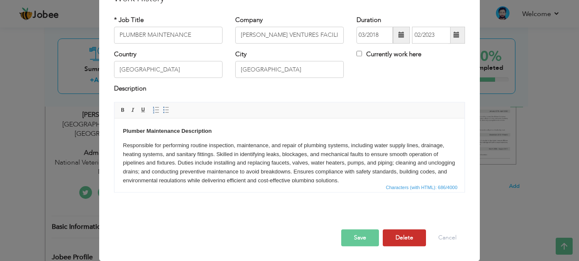
click at [407, 235] on button "Delete" at bounding box center [403, 238] width 43 height 17
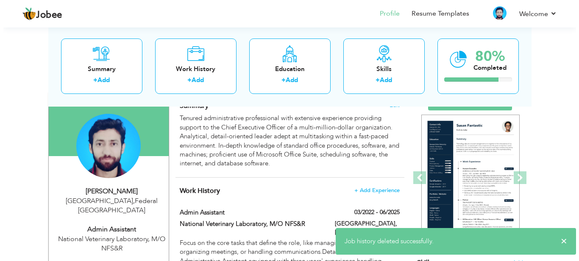
scroll to position [66, 0]
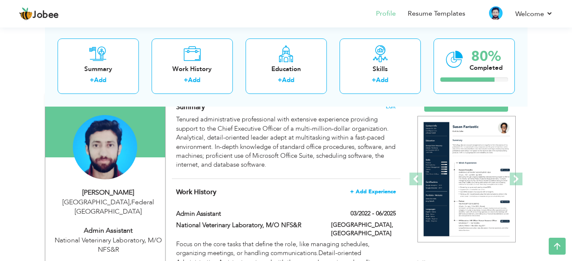
click at [382, 191] on span "+ Add Experience" at bounding box center [373, 192] width 46 height 6
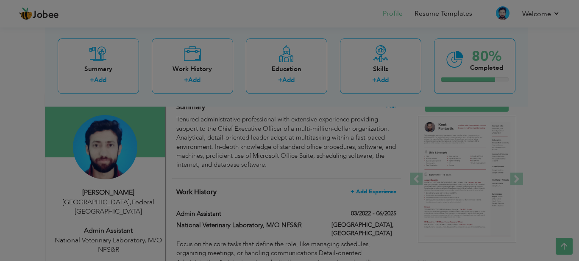
scroll to position [0, 0]
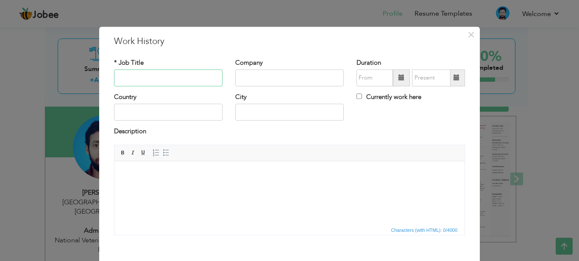
click at [165, 77] on input "text" at bounding box center [168, 77] width 108 height 17
type input "Student Advisor"
click at [262, 73] on input "text" at bounding box center [289, 77] width 108 height 17
type input "Tri-Star Education"
click at [367, 81] on input "text" at bounding box center [374, 77] width 36 height 17
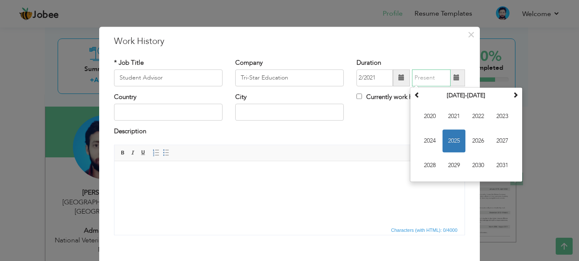
type input "02/2021"
click at [416, 75] on input "text" at bounding box center [431, 77] width 39 height 17
type input "6"
type input "06/2022"
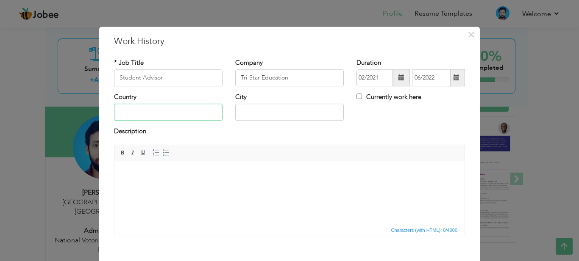
click at [139, 109] on input "text" at bounding box center [168, 112] width 108 height 17
type input "[GEOGRAPHIC_DATA]"
click at [249, 110] on input "text" at bounding box center [289, 112] width 108 height 17
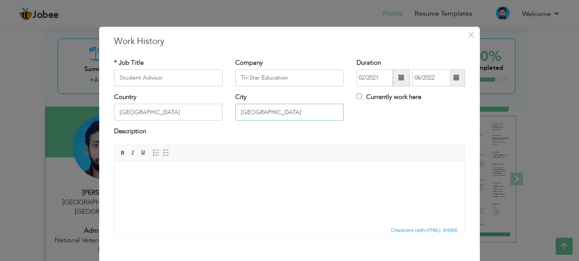
type input "[GEOGRAPHIC_DATA]"
click at [159, 186] on html at bounding box center [289, 174] width 350 height 26
click at [150, 187] on html at bounding box center [289, 174] width 350 height 26
paste body
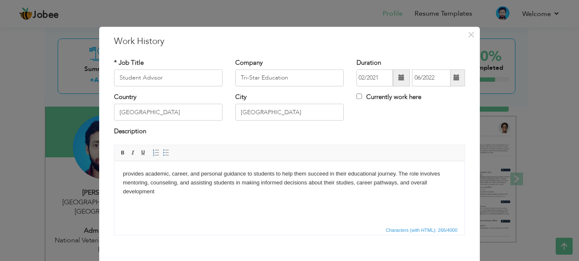
click at [126, 172] on body "provides academic, career, and personal guidance to students to help them succe…" at bounding box center [289, 182] width 333 height 26
click at [186, 204] on html "Provides academic, career, and personal guidance to students to help them succe…" at bounding box center [289, 182] width 350 height 43
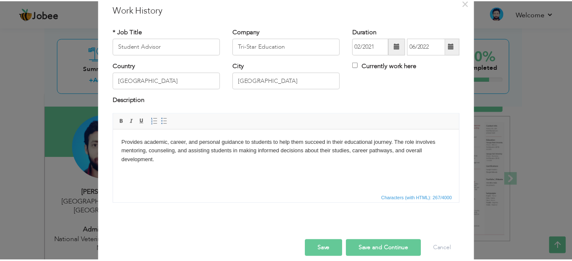
scroll to position [43, 0]
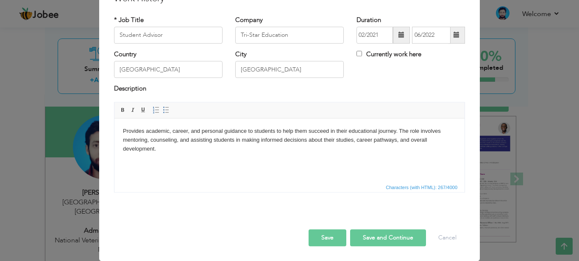
click at [323, 235] on button "Save" at bounding box center [327, 238] width 38 height 17
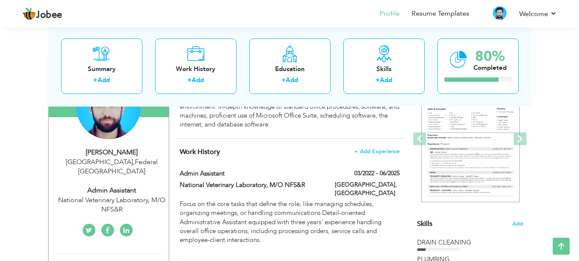
scroll to position [118, 0]
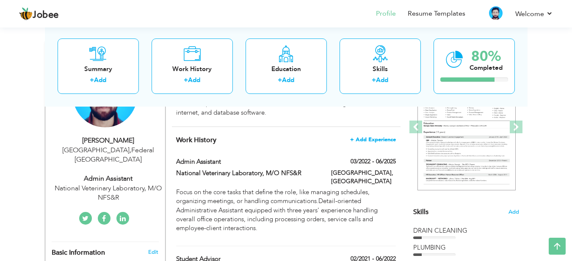
click at [368, 140] on span "+ Add Experience" at bounding box center [373, 140] width 46 height 6
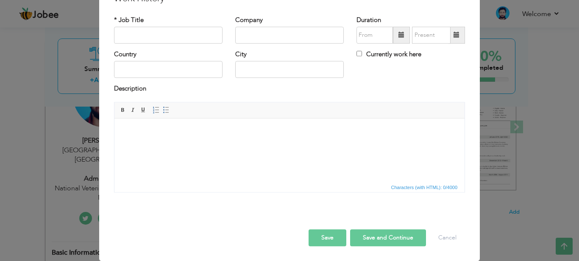
scroll to position [0, 0]
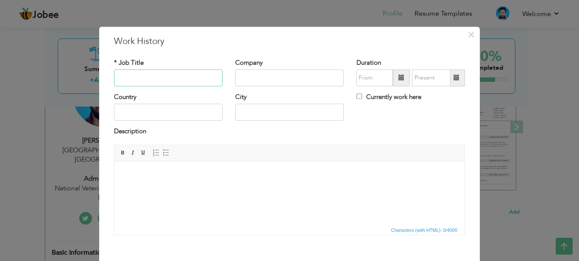
click at [136, 78] on input "text" at bounding box center [168, 77] width 108 height 17
type input "Supervisor"
click at [251, 76] on input "text" at bounding box center [289, 77] width 108 height 17
type input "Bata Branded Store"
click at [368, 83] on input "text" at bounding box center [374, 77] width 36 height 17
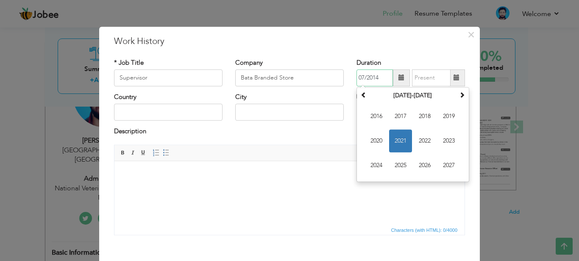
type input "07/2014"
click at [426, 71] on input "text" at bounding box center [431, 77] width 39 height 17
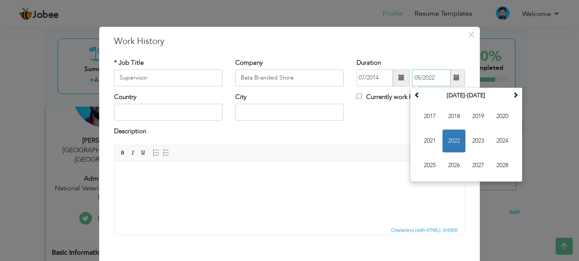
click at [433, 75] on input "05/2022" at bounding box center [431, 77] width 39 height 17
click at [416, 77] on input "05/2021" at bounding box center [431, 77] width 39 height 17
type input "01/2021"
click at [378, 111] on div "Country City Currently work here" at bounding box center [289, 110] width 363 height 34
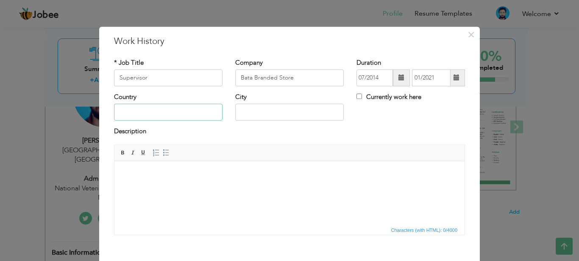
click at [171, 109] on input "text" at bounding box center [168, 112] width 108 height 17
type input "[GEOGRAPHIC_DATA]"
click at [271, 109] on input "text" at bounding box center [289, 112] width 108 height 17
type input "[GEOGRAPHIC_DATA]"
click at [153, 187] on html at bounding box center [289, 174] width 350 height 26
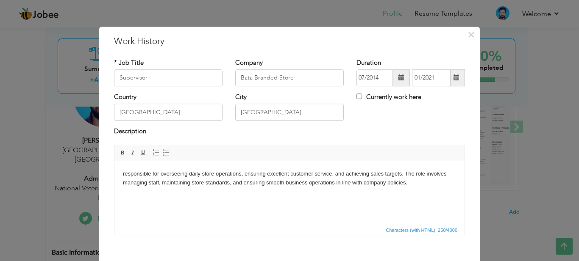
click at [125, 174] on body "responsible for overseeing daily store operations, ensuring excellent customer …" at bounding box center [289, 178] width 333 height 18
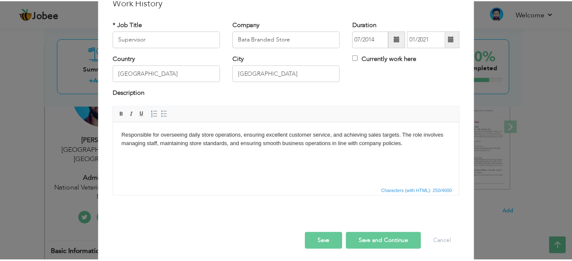
scroll to position [40, 0]
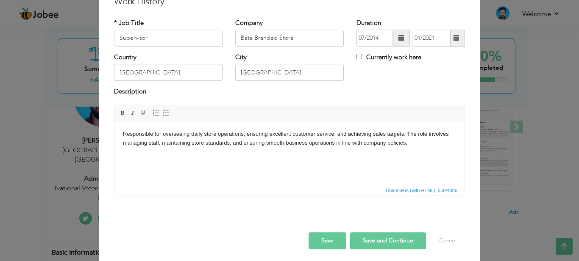
click at [334, 240] on button "Save" at bounding box center [327, 241] width 38 height 17
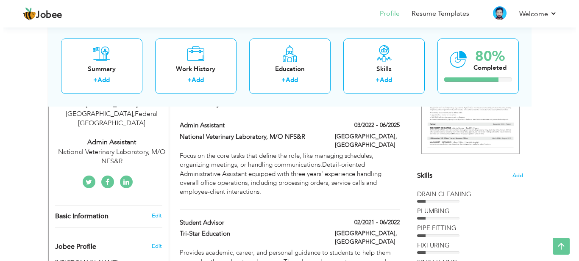
scroll to position [153, 0]
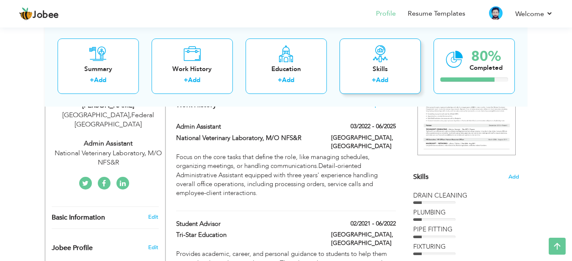
click at [378, 67] on div "Skills" at bounding box center [380, 68] width 68 height 9
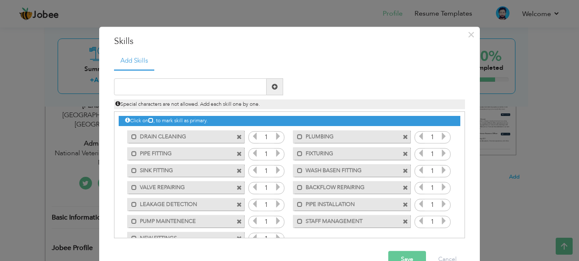
click at [236, 135] on span at bounding box center [239, 138] width 6 height 6
click at [402, 135] on span at bounding box center [405, 138] width 6 height 6
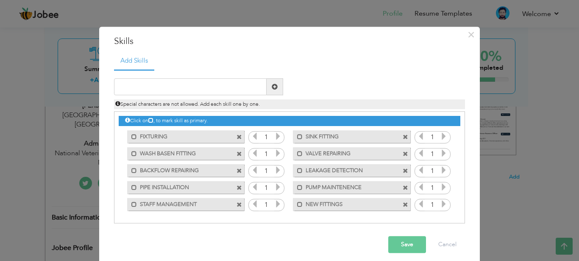
click at [236, 135] on span at bounding box center [239, 138] width 6 height 6
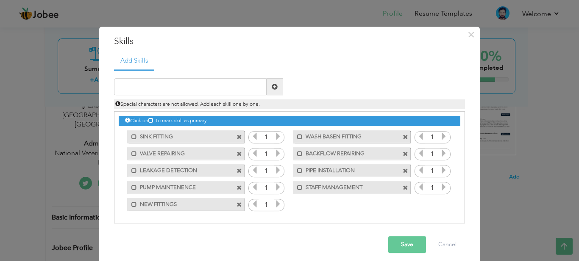
click at [236, 135] on span at bounding box center [239, 138] width 6 height 6
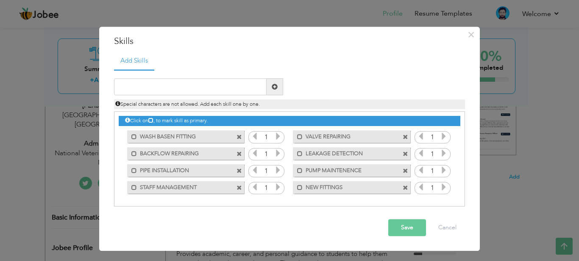
click at [235, 134] on div "Mark as primary skill. WASH BASEN FITTING" at bounding box center [185, 136] width 117 height 13
click at [240, 135] on span at bounding box center [239, 138] width 6 height 6
click at [402, 135] on span at bounding box center [405, 138] width 6 height 6
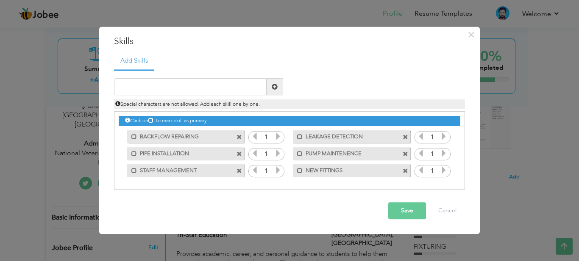
click at [240, 135] on span at bounding box center [239, 138] width 6 height 6
click at [402, 135] on span at bounding box center [405, 138] width 6 height 6
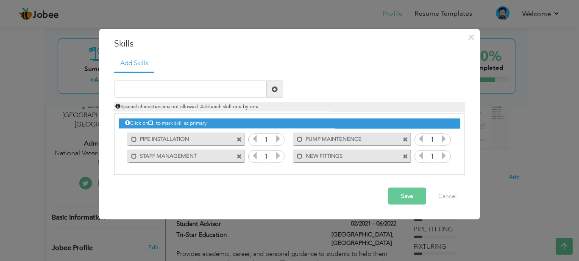
click at [240, 135] on span at bounding box center [240, 137] width 8 height 9
click at [402, 135] on span at bounding box center [406, 137] width 8 height 9
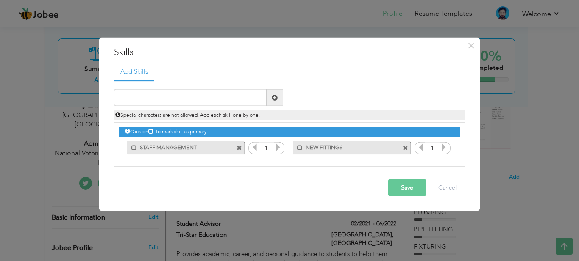
click at [240, 135] on div "Click on , to mark skill as primary." at bounding box center [289, 132] width 341 height 10
click at [239, 145] on span at bounding box center [239, 148] width 6 height 6
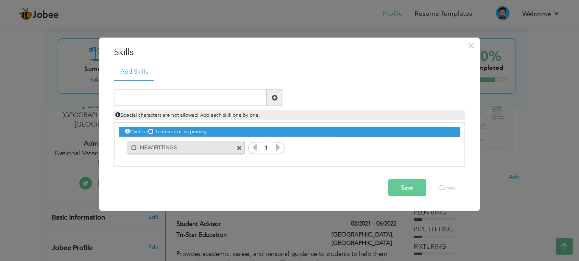
click at [239, 145] on span at bounding box center [239, 148] width 6 height 6
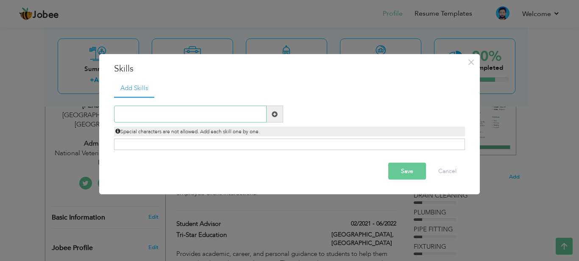
click at [128, 114] on input "text" at bounding box center [190, 114] width 152 height 17
type input "Administration"
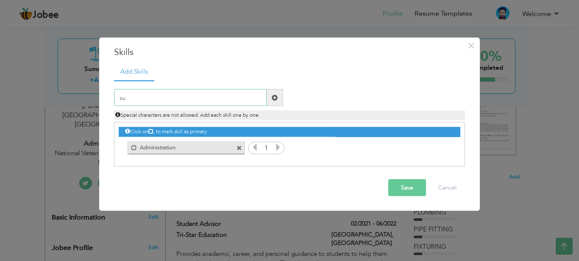
type input "s"
type input "Support Staff"
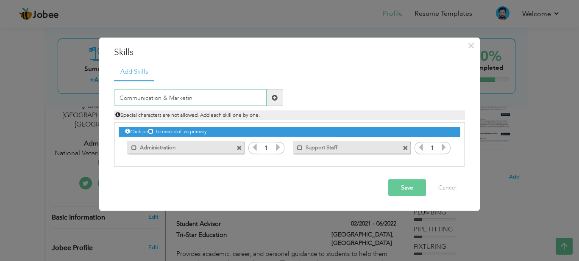
type input "Communication & Marketing"
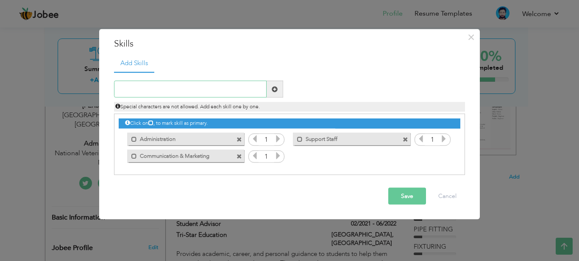
click at [125, 91] on input "text" at bounding box center [190, 89] width 152 height 17
type input "Management"
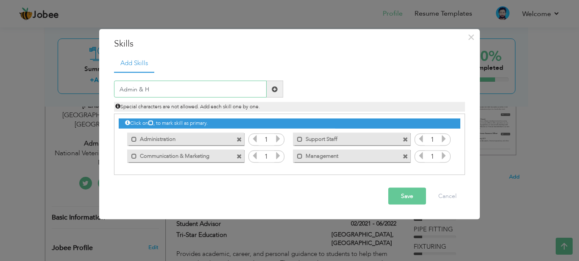
type input "Admin & HR"
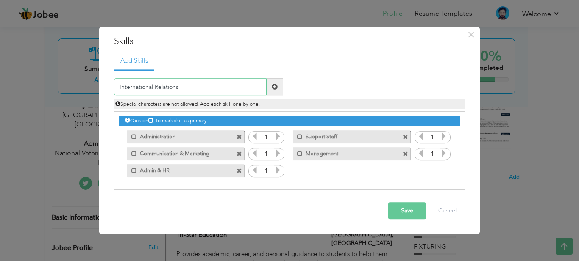
type input "International Relations"
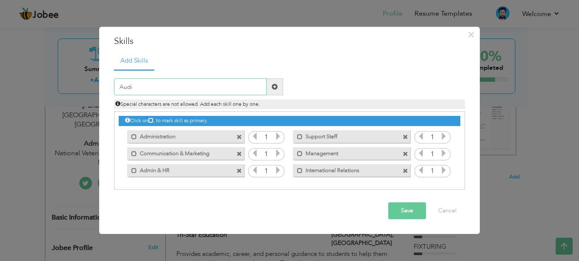
type input "Audit"
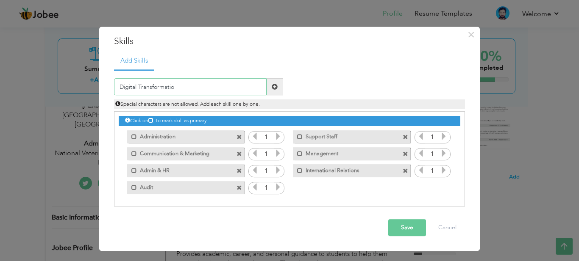
type input "Digital Transformation"
type input "Quality Assurance / Quality Control"
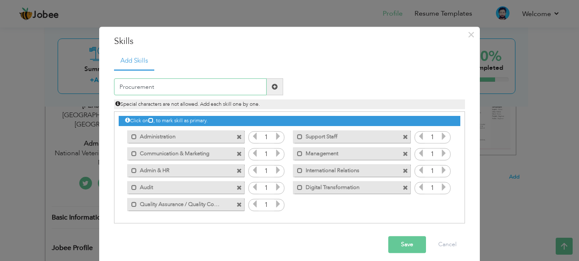
type input "Procurement"
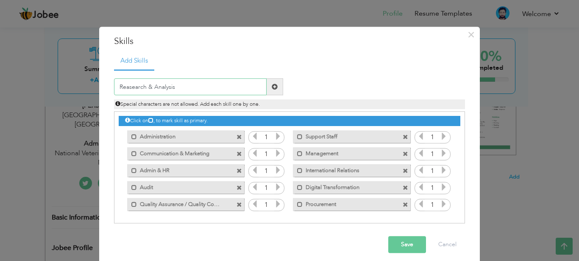
type input "Research & Analysis"
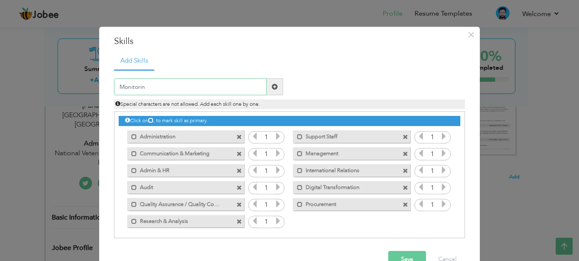
type input "Monitoring"
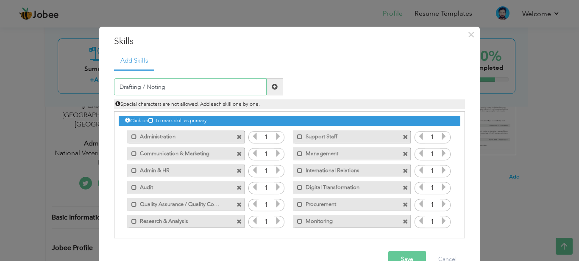
type input "Drafting / Noting"
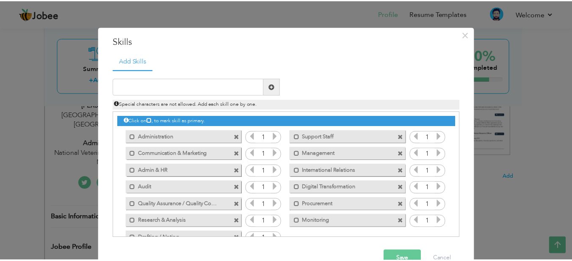
scroll to position [22, 0]
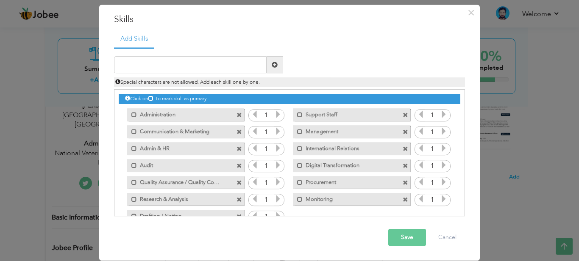
click at [405, 240] on button "Save" at bounding box center [407, 238] width 38 height 17
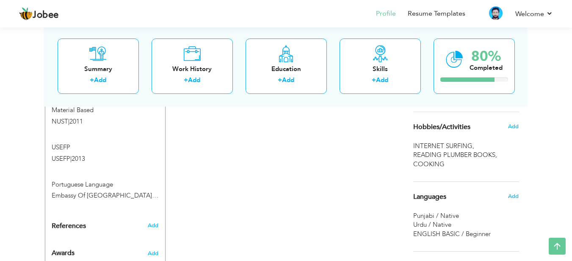
scroll to position [465, 0]
click at [515, 124] on span "Add" at bounding box center [513, 126] width 11 height 8
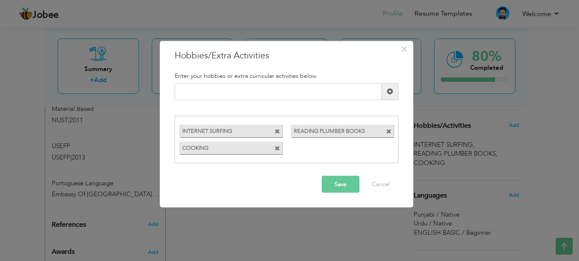
click at [389, 129] on span at bounding box center [389, 132] width 6 height 6
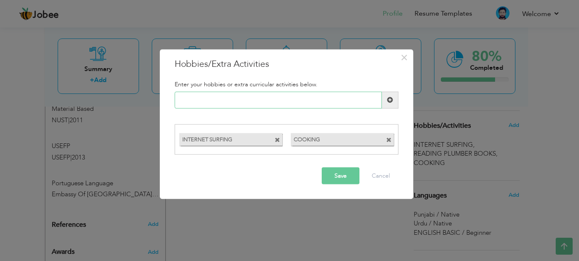
click at [202, 97] on input "text" at bounding box center [277, 99] width 207 height 17
type input "Reading Books"
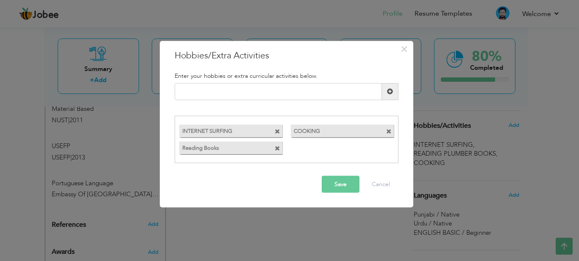
click at [277, 129] on span at bounding box center [277, 132] width 6 height 6
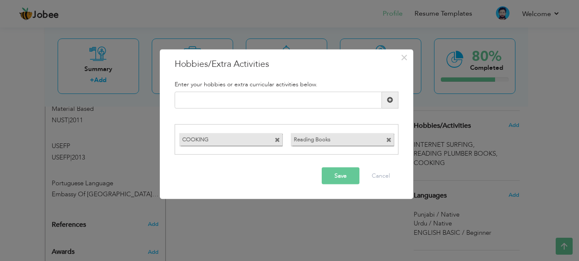
click at [278, 138] on span at bounding box center [277, 141] width 6 height 6
click at [231, 96] on input "text" at bounding box center [277, 99] width 207 height 17
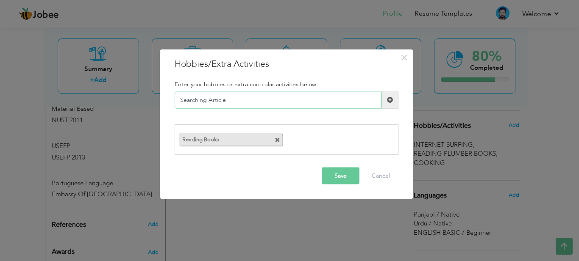
type input "Searching Articles"
click at [210, 100] on input "text" at bounding box center [277, 99] width 207 height 17
type input "I"
type input "Internet Surfing"
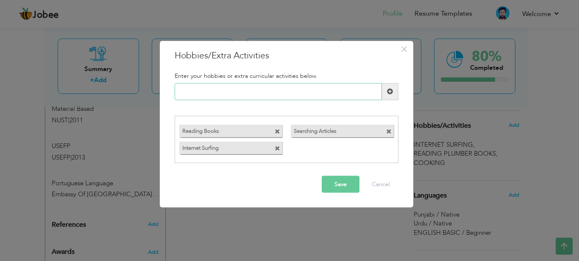
click at [196, 94] on input "text" at bounding box center [277, 91] width 207 height 17
type input "C"
type input "Cricket"
click at [339, 183] on button "Save" at bounding box center [340, 184] width 38 height 17
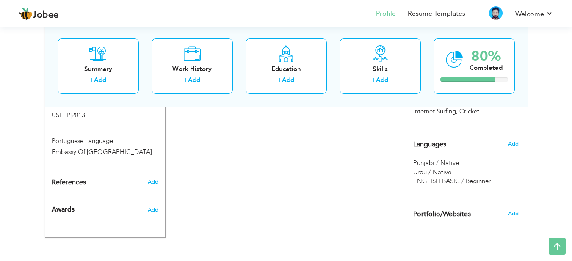
scroll to position [511, 0]
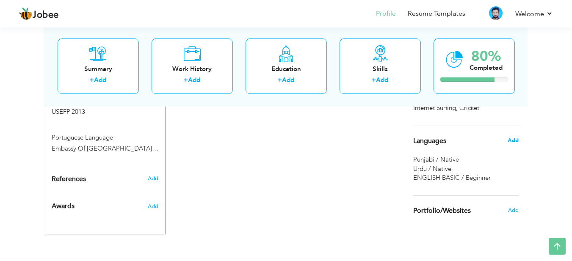
click at [515, 138] on span "Add" at bounding box center [513, 141] width 11 height 8
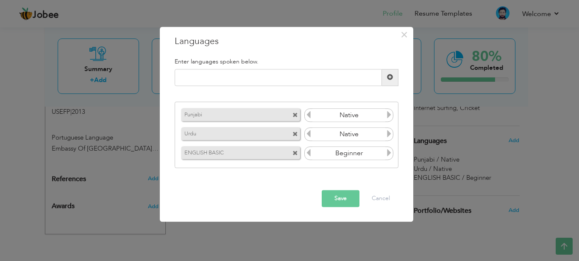
click at [390, 115] on icon at bounding box center [389, 115] width 8 height 8
click at [312, 114] on input "Native" at bounding box center [348, 115] width 73 height 13
click at [308, 114] on icon at bounding box center [309, 115] width 8 height 8
click at [388, 114] on icon at bounding box center [389, 115] width 8 height 8
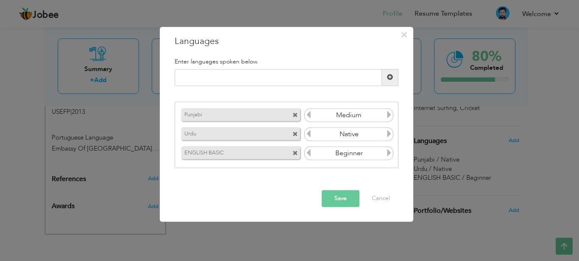
click at [387, 153] on icon at bounding box center [389, 154] width 8 height 8
click at [308, 155] on icon at bounding box center [309, 154] width 8 height 8
click at [388, 152] on icon at bounding box center [389, 154] width 8 height 8
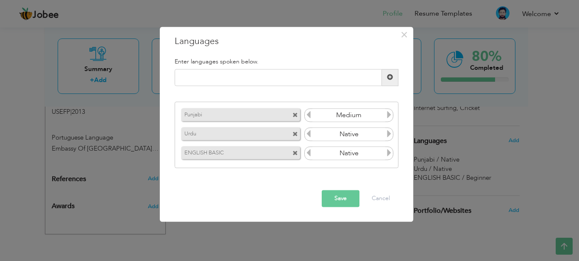
click at [388, 152] on icon at bounding box center [389, 154] width 8 height 8
click at [307, 152] on icon at bounding box center [309, 154] width 8 height 8
click at [295, 152] on span at bounding box center [295, 154] width 6 height 6
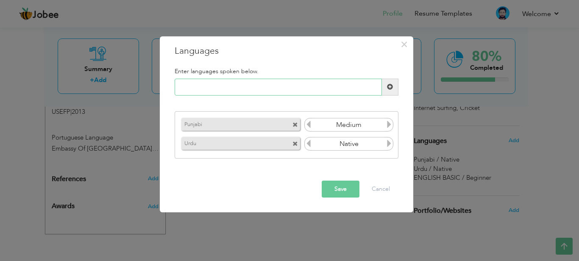
click at [192, 86] on input "text" at bounding box center [277, 87] width 207 height 17
type input "English Expert"
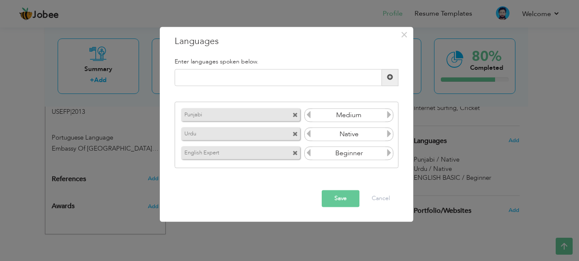
click at [387, 153] on icon at bounding box center [389, 154] width 8 height 8
click at [308, 150] on icon at bounding box center [309, 154] width 8 height 8
click at [341, 202] on button "Save" at bounding box center [340, 198] width 38 height 17
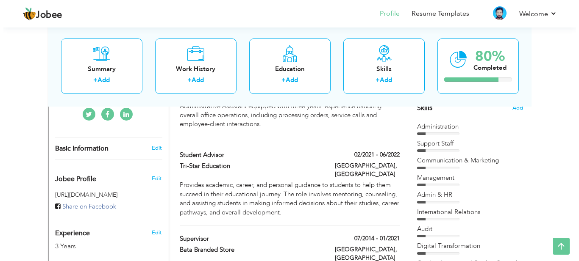
scroll to position [224, 0]
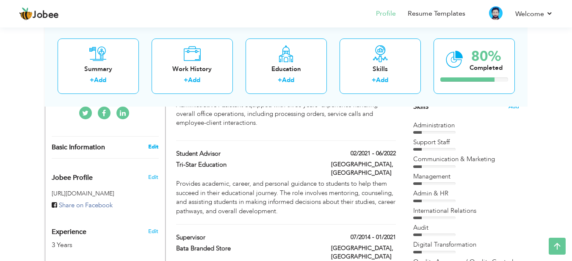
click at [152, 143] on link "Edit" at bounding box center [153, 147] width 10 height 8
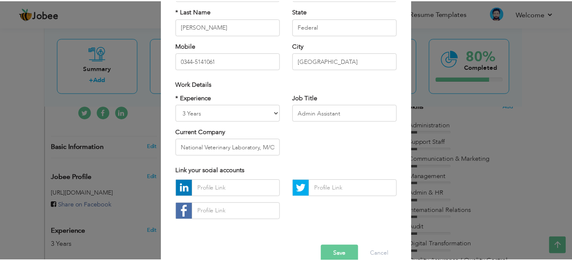
scroll to position [120, 0]
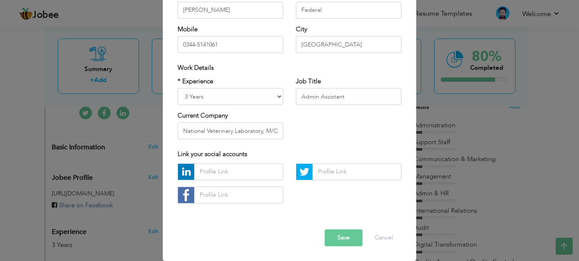
click at [345, 236] on button "Save" at bounding box center [343, 238] width 38 height 17
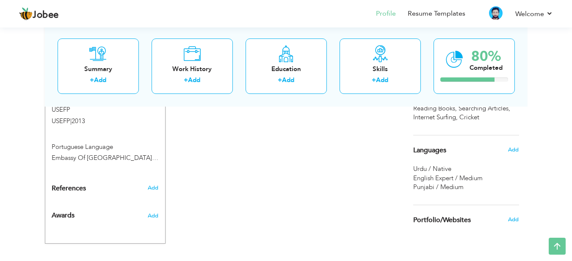
scroll to position [511, 0]
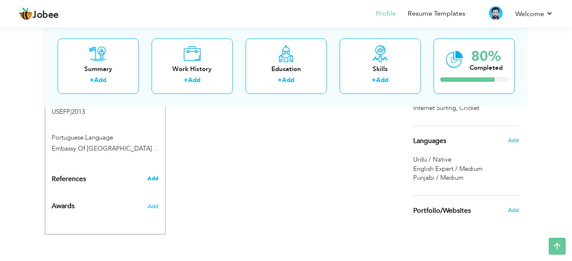
click at [152, 175] on span "Add" at bounding box center [152, 179] width 11 height 8
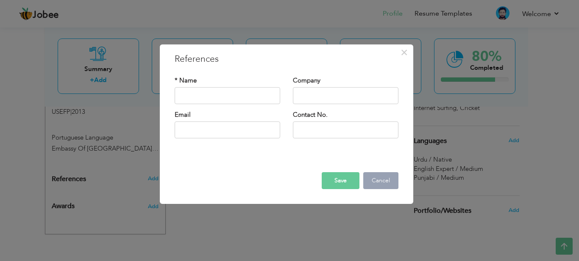
click at [382, 181] on button "Cancel" at bounding box center [380, 180] width 35 height 17
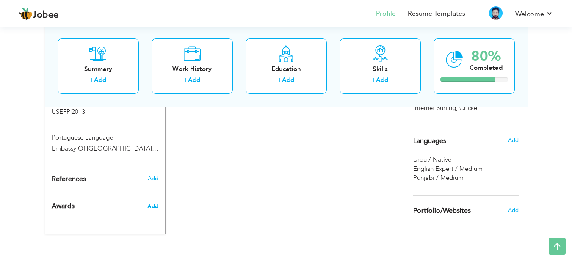
click at [153, 203] on span "Add" at bounding box center [152, 207] width 11 height 8
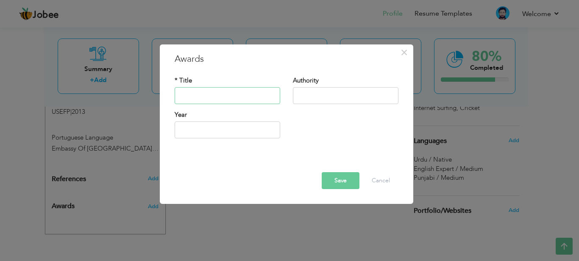
click at [198, 97] on input "text" at bounding box center [226, 95] width 105 height 17
drag, startPoint x: 234, startPoint y: 169, endPoint x: 351, endPoint y: 172, distance: 116.9
click at [351, 172] on div at bounding box center [286, 165] width 236 height 15
click at [381, 179] on button "Cancel" at bounding box center [380, 180] width 35 height 17
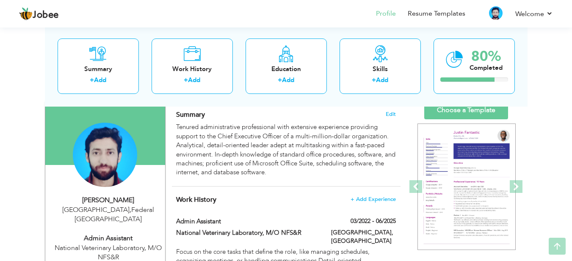
scroll to position [78, 0]
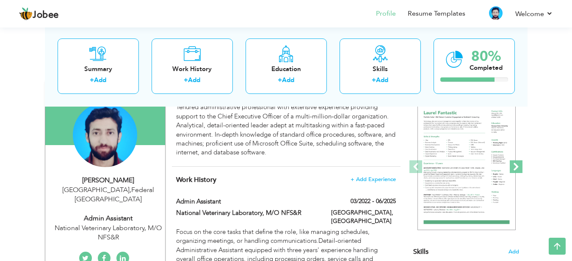
click at [516, 162] on span at bounding box center [516, 167] width 13 height 13
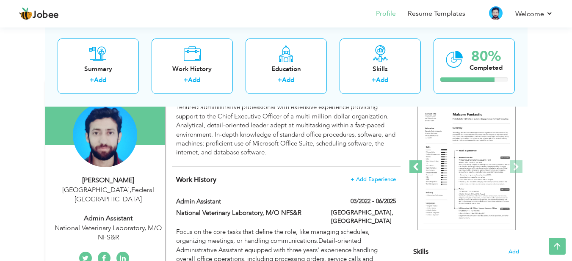
click at [414, 163] on span at bounding box center [416, 167] width 13 height 13
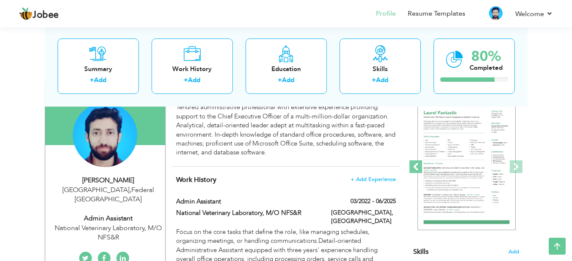
click at [414, 163] on span at bounding box center [416, 167] width 13 height 13
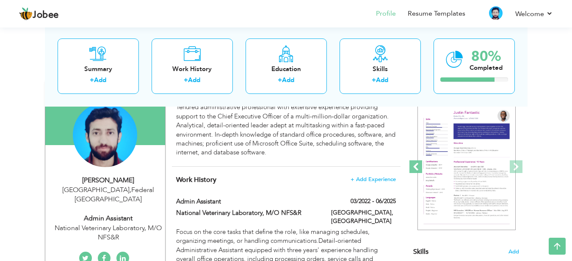
click at [414, 163] on span at bounding box center [416, 167] width 13 height 13
click at [517, 167] on span at bounding box center [516, 167] width 13 height 13
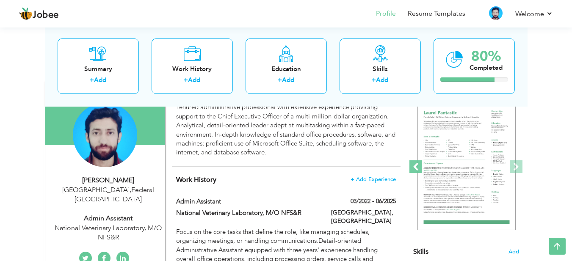
click at [416, 166] on span at bounding box center [416, 167] width 13 height 13
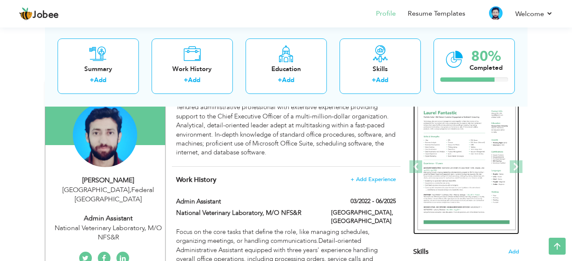
click at [478, 141] on div at bounding box center [192, 168] width 1321 height 136
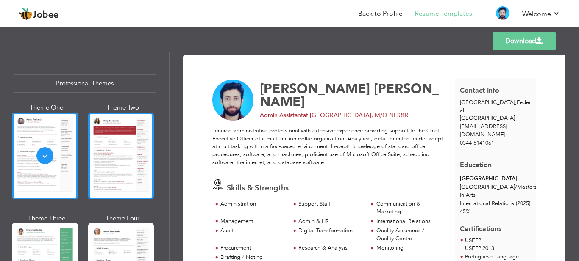
click at [113, 168] on div at bounding box center [121, 156] width 66 height 87
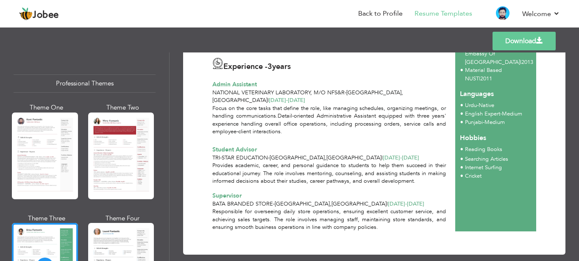
scroll to position [223, 0]
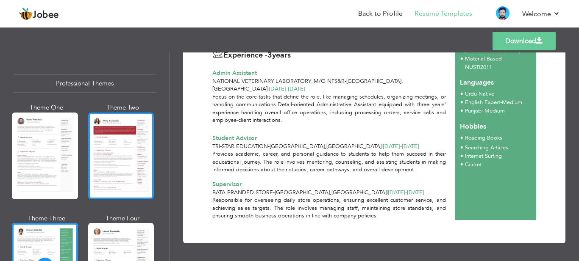
click at [142, 157] on div at bounding box center [121, 156] width 66 height 87
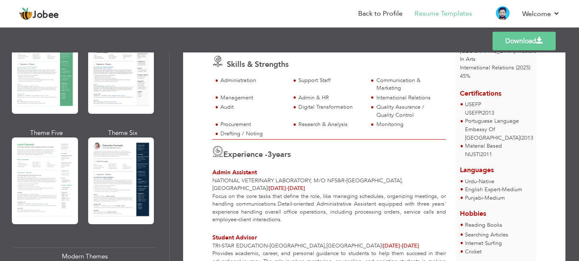
scroll to position [203, 0]
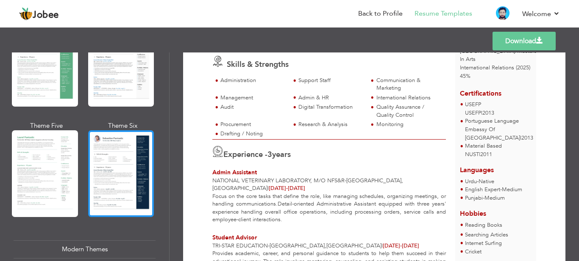
click at [105, 174] on div at bounding box center [121, 173] width 66 height 87
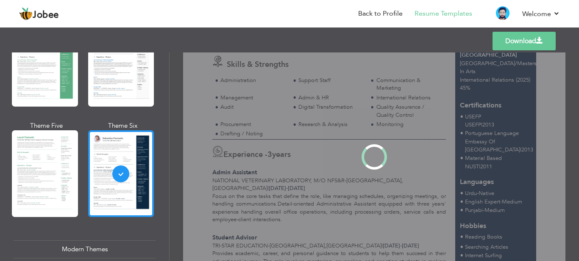
scroll to position [0, 0]
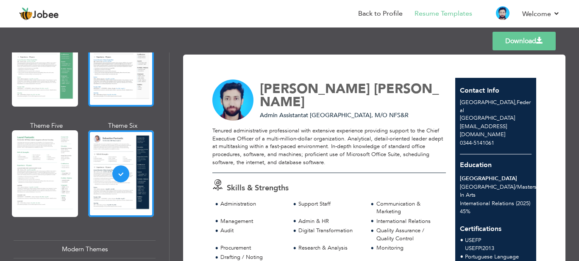
click at [103, 85] on div at bounding box center [121, 63] width 66 height 87
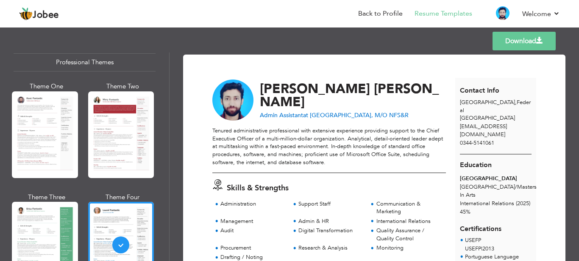
scroll to position [17, 0]
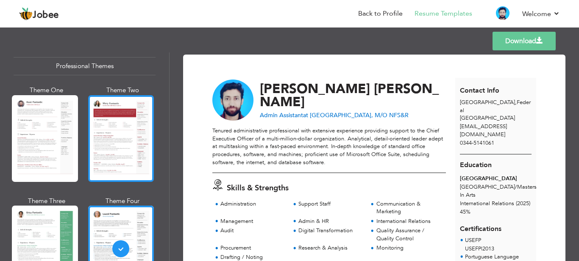
click at [133, 120] on div at bounding box center [121, 138] width 66 height 87
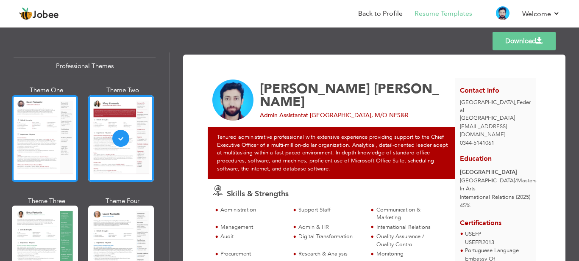
click at [33, 131] on div at bounding box center [45, 138] width 66 height 87
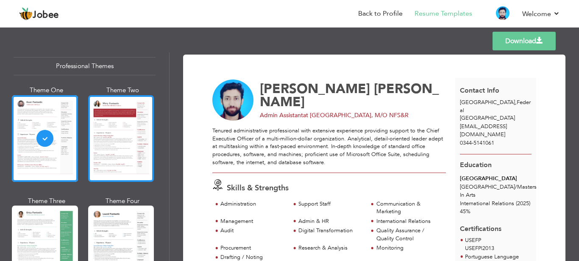
click at [105, 121] on div at bounding box center [121, 138] width 66 height 87
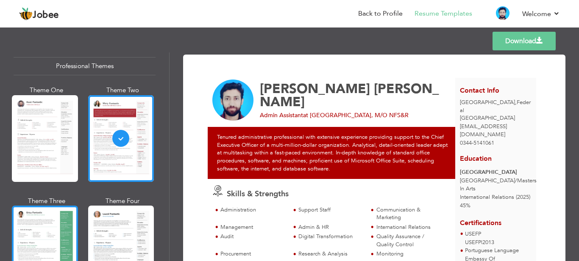
click at [53, 248] on div at bounding box center [45, 249] width 66 height 87
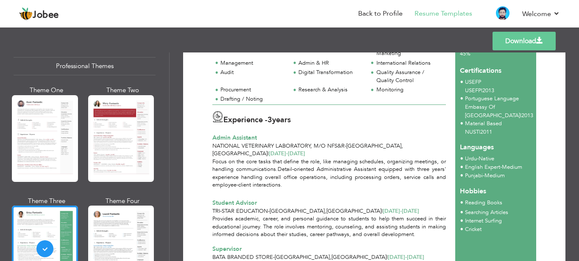
scroll to position [0, 0]
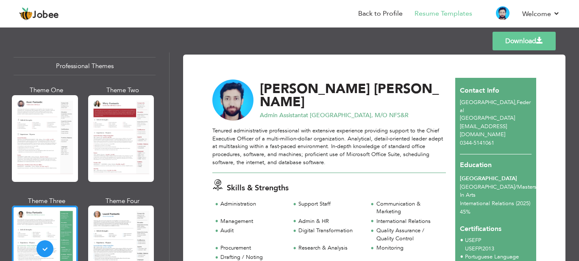
click at [399, 111] on span "at National Veterinary Laboratory, M/O NFS&R" at bounding box center [355, 115] width 105 height 8
click at [395, 108] on div "AHMED RASHID Admin Assistant at National Veterinary Laboratory, M/O NFS&R" at bounding box center [334, 101] width 252 height 42
click at [434, 111] on div "Admin Assistant at National Veterinary Laboratory, M/O NFS&R" at bounding box center [354, 115] width 189 height 8
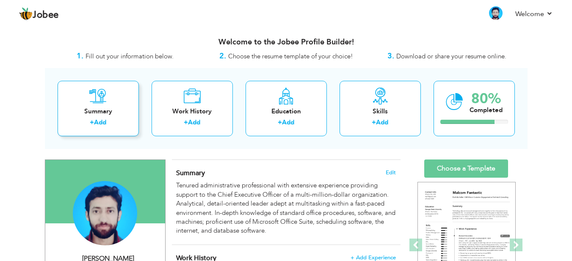
scroll to position [78, 0]
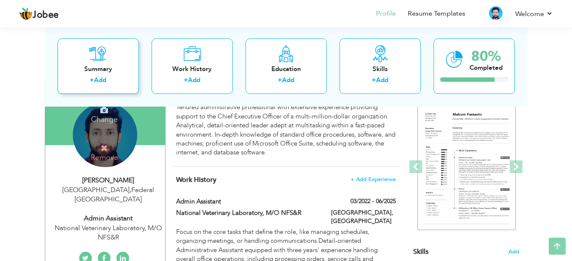
click at [111, 115] on h4 "Change" at bounding box center [104, 114] width 61 height 20
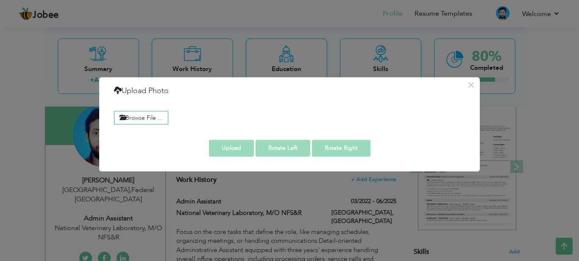
click at [69, 99] on div "× Upload Photo Browse File ..." at bounding box center [289, 130] width 579 height 261
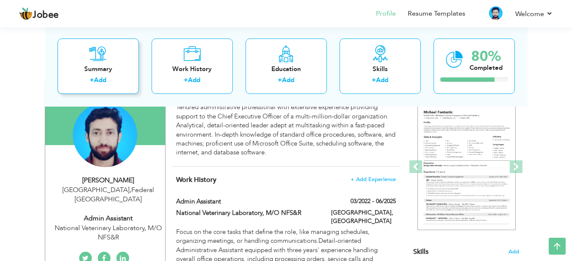
click at [83, 72] on div "Summary" at bounding box center [98, 68] width 68 height 9
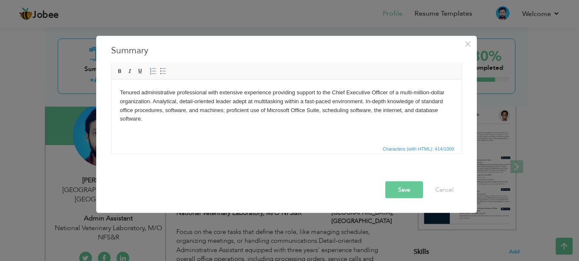
click at [400, 193] on button "Save" at bounding box center [404, 189] width 38 height 17
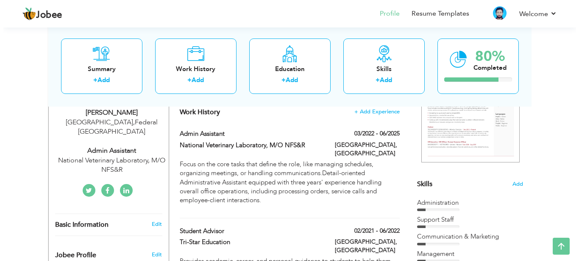
scroll to position [142, 0]
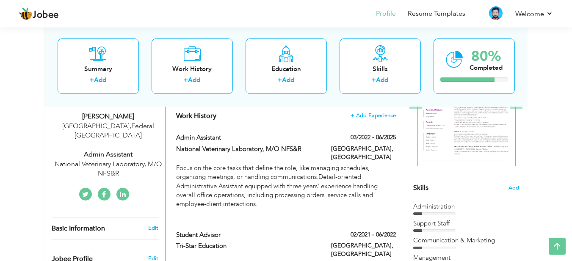
click at [141, 160] on div "National Veterinary Laboratory, M/O NFS&R" at bounding box center [109, 169] width 114 height 19
select select "number:166"
select select "number:5"
type input "National Veterinary Laboratory, M/O NFS&R"
type input "Admin Assistant"
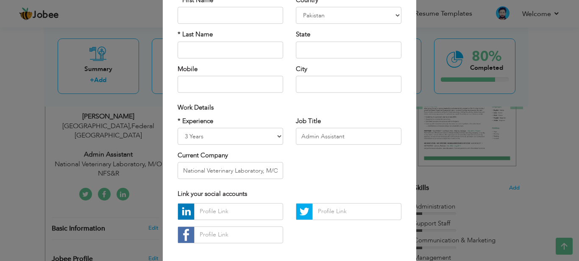
scroll to position [94, 0]
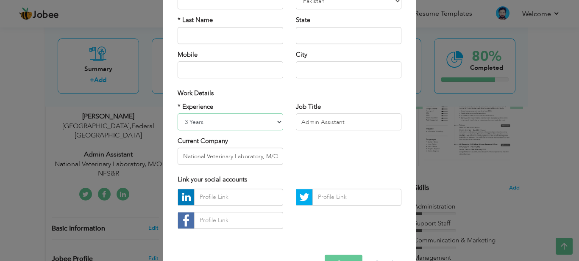
click at [217, 122] on select "Entry Level Less than 1 Year 1 Year 2 Years 3 Years 4 Years 5 Years 6 Years 7 Y…" at bounding box center [229, 122] width 105 height 17
click at [405, 75] on div "× Profile Contact Information * First Name * Last Name Mobile Country Aruba" at bounding box center [289, 109] width 253 height 355
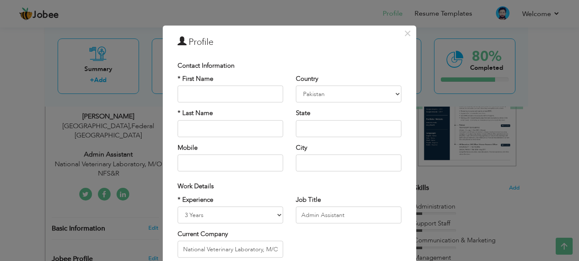
scroll to position [0, 0]
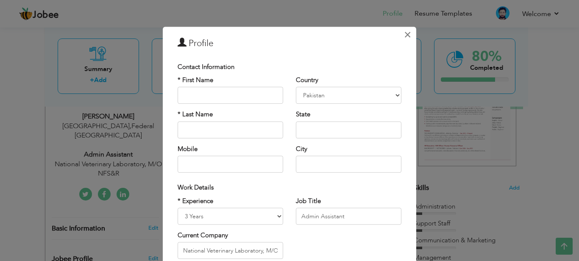
click at [405, 36] on span "×" at bounding box center [407, 34] width 7 height 15
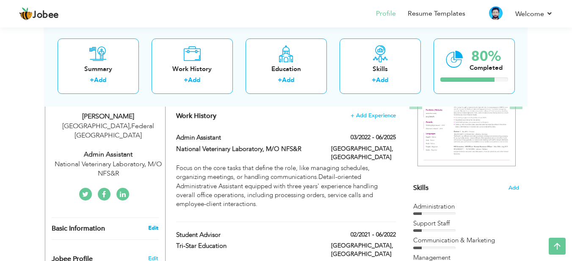
click at [153, 224] on link "Edit" at bounding box center [153, 228] width 10 height 8
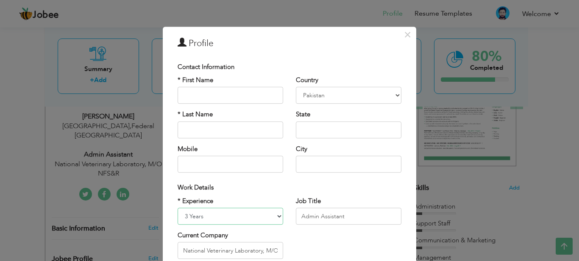
click at [269, 217] on select "Entry Level Less than 1 Year 1 Year 2 Years 3 Years 4 Years 5 Years 6 Years 7 Y…" at bounding box center [229, 216] width 105 height 17
select select "number:1"
click at [177, 208] on select "Entry Level Less than 1 Year 1 Year 2 Years 3 Years 4 Years 5 Years 6 Years 7 Y…" at bounding box center [229, 216] width 105 height 17
click at [349, 218] on input "Admin Assistant" at bounding box center [348, 216] width 105 height 17
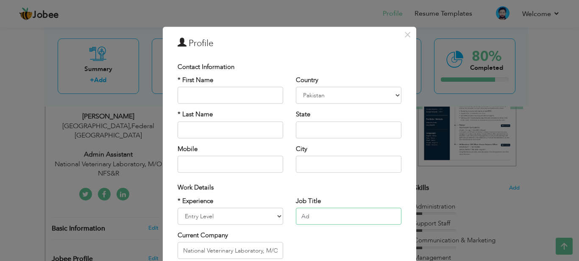
type input "A"
click at [268, 247] on input "National Veterinary Laboratory, M/O NFS&R" at bounding box center [229, 251] width 105 height 17
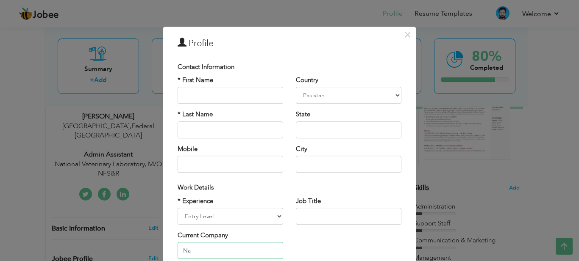
type input "N"
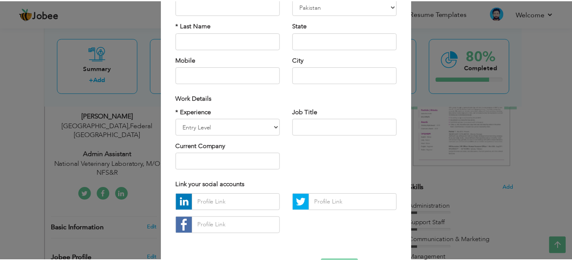
scroll to position [120, 0]
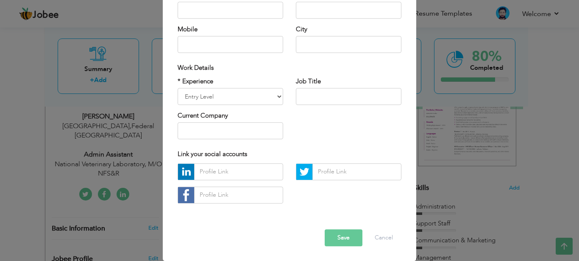
click at [349, 238] on button "Save" at bounding box center [343, 238] width 38 height 17
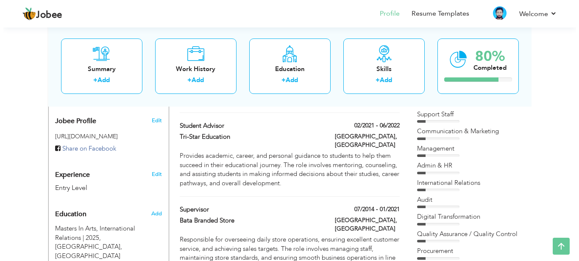
scroll to position [244, 0]
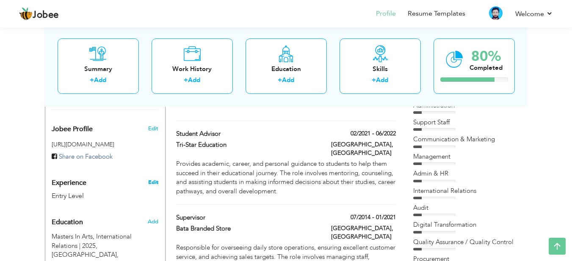
click at [150, 179] on link "Edit" at bounding box center [153, 183] width 10 height 8
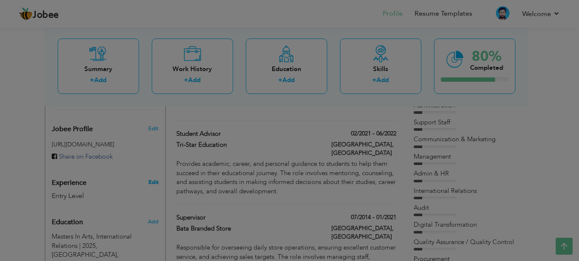
scroll to position [0, 0]
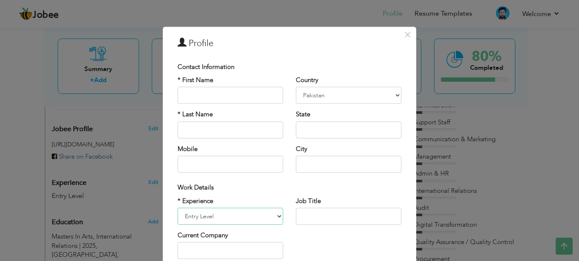
click at [234, 220] on select "Entry Level Less than 1 Year 1 Year 2 Years 3 Years 4 Years 5 Years 6 Years 7 Y…" at bounding box center [229, 216] width 105 height 17
select select "number:12"
click at [177, 208] on select "Entry Level Less than 1 Year 1 Year 2 Years 3 Years 4 Years 5 Years 6 Years 7 Y…" at bounding box center [229, 216] width 105 height 17
click at [309, 219] on input "text" at bounding box center [348, 216] width 105 height 17
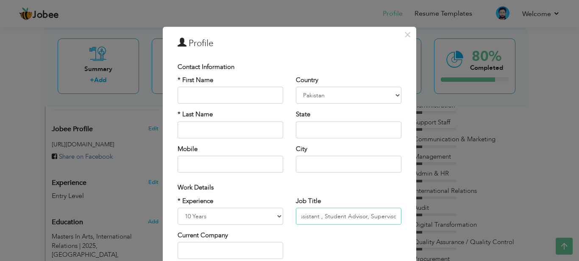
type input "Admin Assistant , Student Advisor, Supervisor"
click at [230, 248] on input "text" at bounding box center [229, 251] width 105 height 17
click at [296, 242] on div "* Experience Entry Level Less than 1 Year 1 Year 2 Years 3 Years 4 Years 5 Year…" at bounding box center [289, 231] width 236 height 69
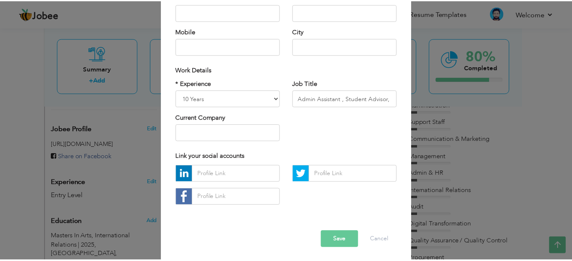
scroll to position [120, 0]
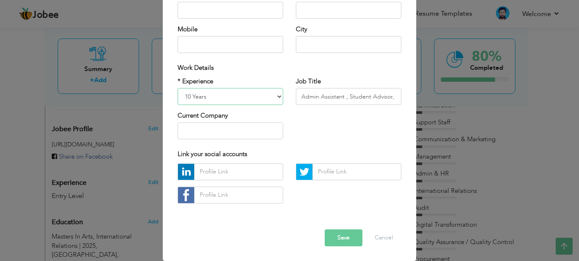
click at [259, 97] on select "Entry Level Less than 1 Year 1 Year 2 Years 3 Years 4 Years 5 Years 6 Years 7 Y…" at bounding box center [229, 96] width 105 height 17
click at [177, 88] on select "Entry Level Less than 1 Year 1 Year 2 Years 3 Years 4 Years 5 Years 6 Years 7 Y…" at bounding box center [229, 96] width 105 height 17
click at [333, 237] on button "Save" at bounding box center [343, 238] width 38 height 17
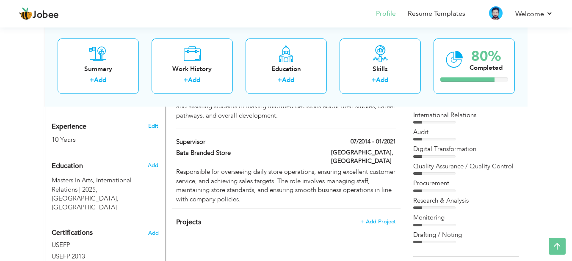
scroll to position [311, 0]
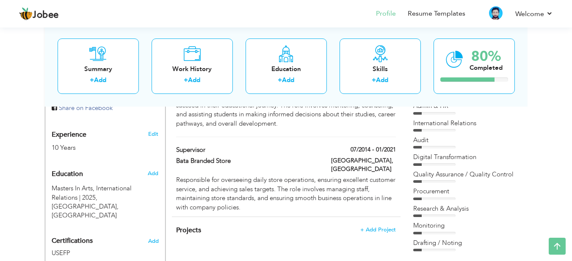
drag, startPoint x: 547, startPoint y: 124, endPoint x: 554, endPoint y: 94, distance: 31.1
click at [554, 94] on div "View Resume Export PDF Profile Summary Public Link Experience Education Awards …" at bounding box center [286, 87] width 572 height 747
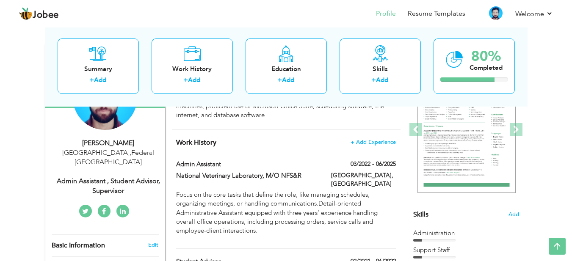
scroll to position [0, 0]
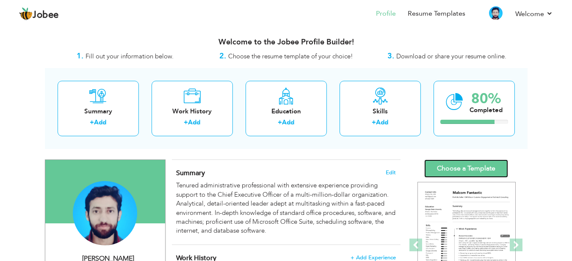
click at [457, 162] on link "Choose a Template" at bounding box center [466, 169] width 84 height 18
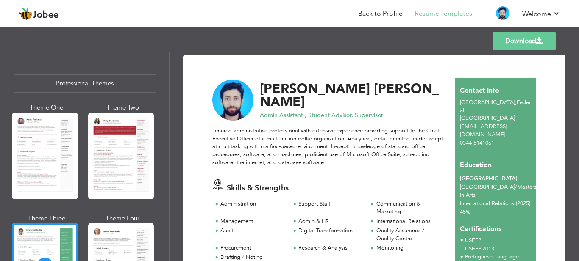
click at [527, 43] on link "Download" at bounding box center [523, 41] width 63 height 19
